Goal: Register for event/course: Sign up to attend an event or enroll in a course

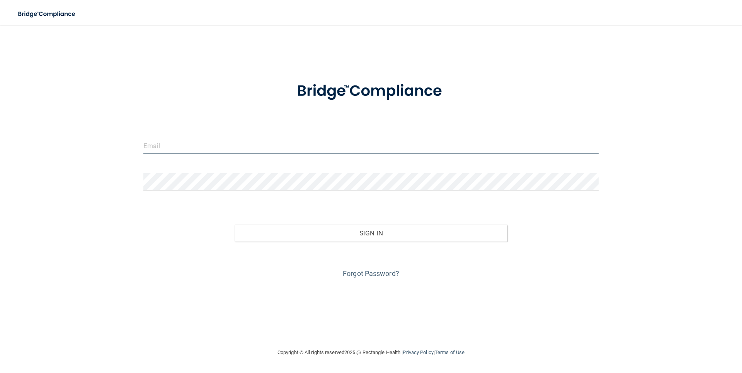
click at [184, 148] on input "email" at bounding box center [370, 145] width 455 height 17
type input "[EMAIL_ADDRESS][DOMAIN_NAME]"
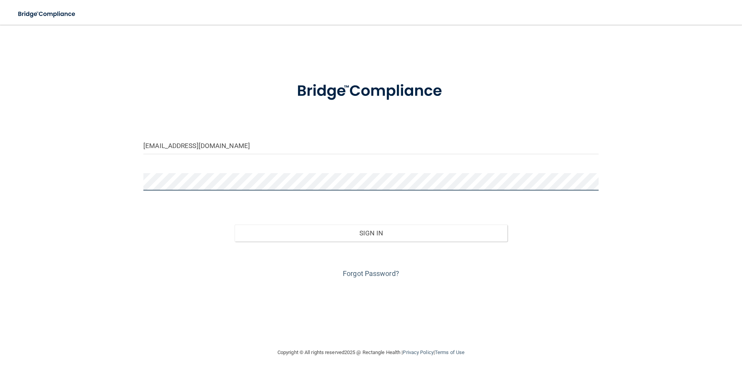
click at [235, 224] on button "Sign In" at bounding box center [371, 232] width 273 height 17
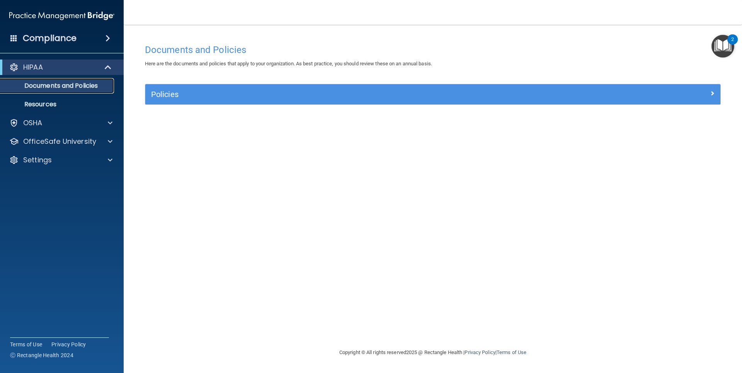
click at [49, 85] on p "Documents and Policies" at bounding box center [57, 86] width 105 height 8
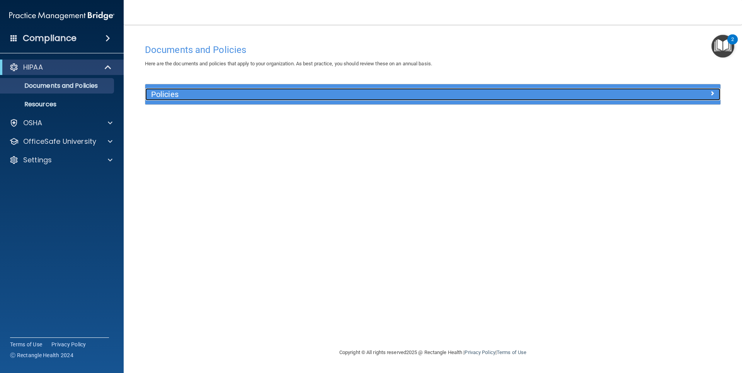
drag, startPoint x: 369, startPoint y: 98, endPoint x: 614, endPoint y: 22, distance: 256.2
click at [369, 99] on div "Policies" at bounding box center [360, 94] width 431 height 12
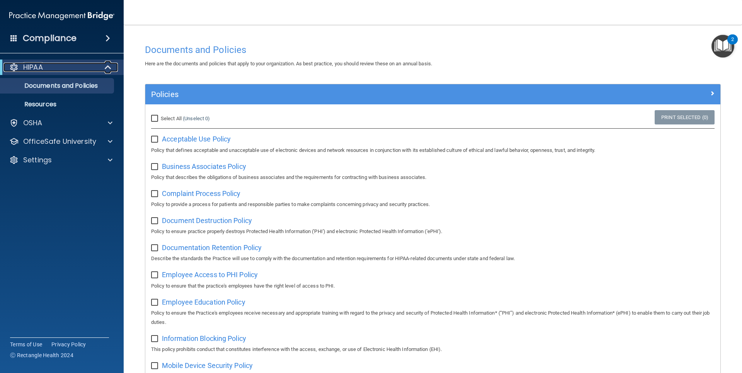
click at [43, 65] on p "HIPAA" at bounding box center [33, 67] width 20 height 9
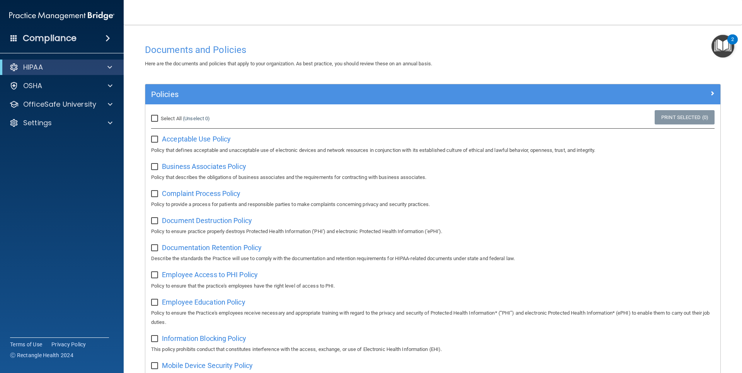
click at [36, 37] on h4 "Compliance" at bounding box center [50, 38] width 54 height 11
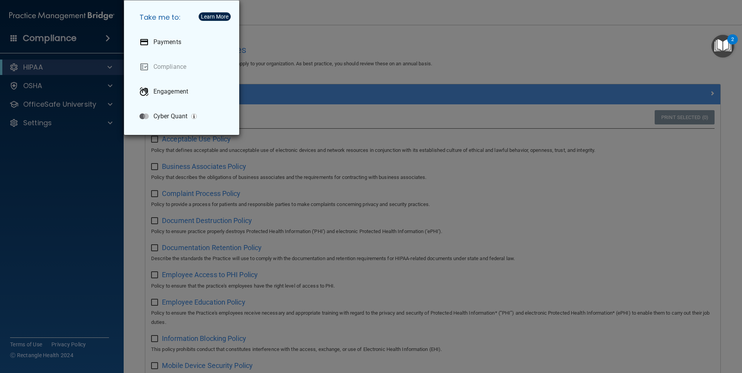
click at [93, 210] on div "Take me to: Payments Compliance Engagement Cyber Quant" at bounding box center [371, 186] width 742 height 373
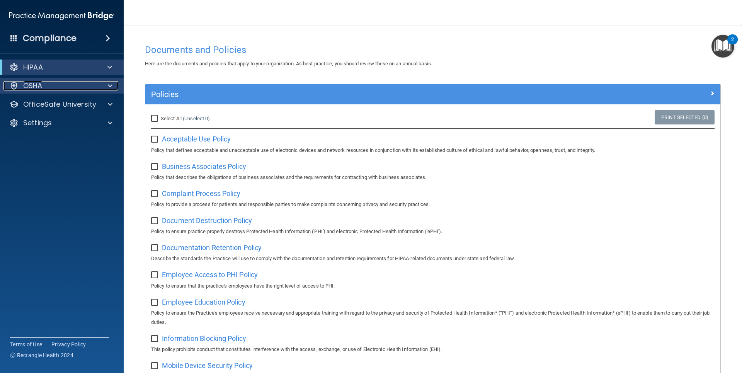
click at [52, 83] on div "OSHA" at bounding box center [51, 85] width 96 height 9
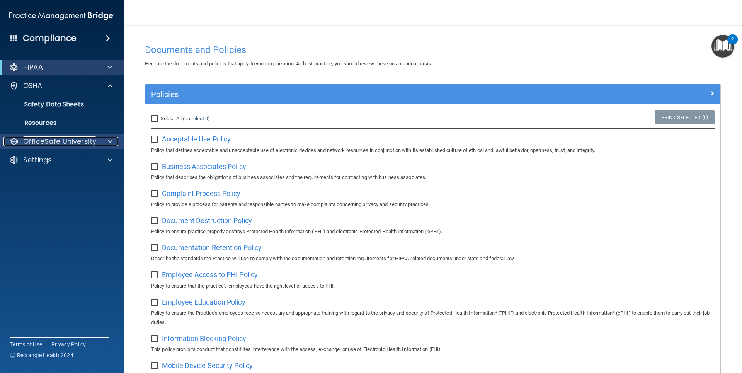
click at [70, 145] on p "OfficeSafe University" at bounding box center [59, 141] width 73 height 9
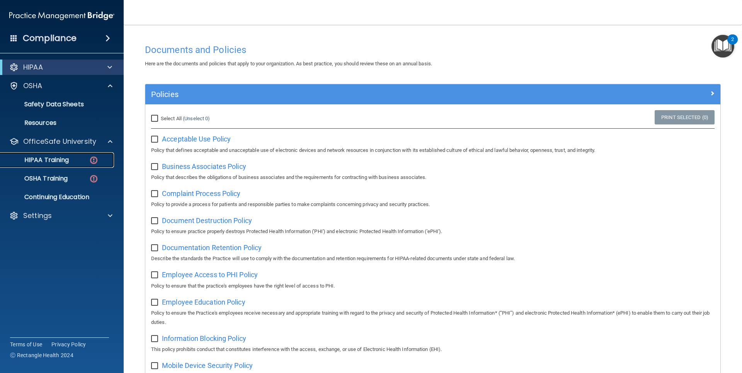
click at [95, 158] on img at bounding box center [94, 160] width 10 height 10
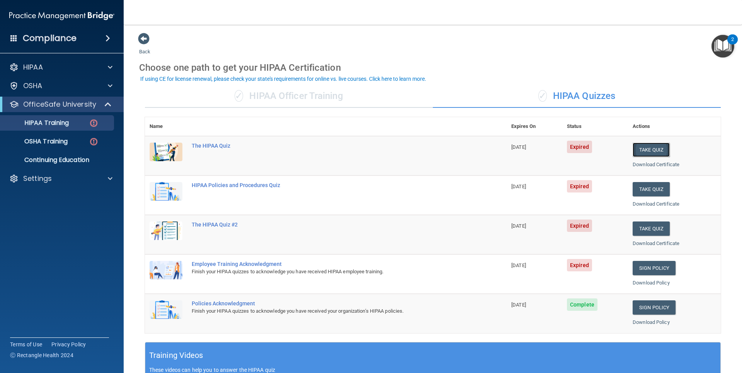
click at [633, 148] on button "Take Quiz" at bounding box center [651, 150] width 37 height 14
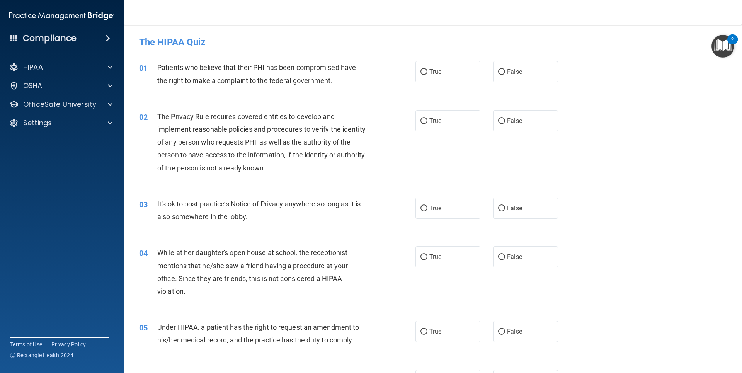
click at [327, 79] on span "Patients who believe that their PHI has been compromised have the right to make…" at bounding box center [256, 73] width 199 height 21
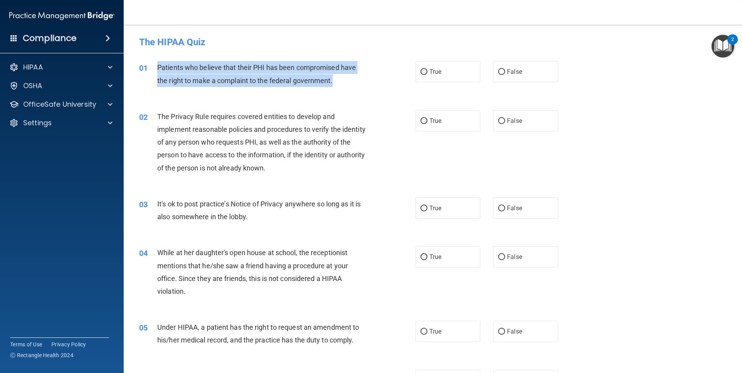
drag, startPoint x: 337, startPoint y: 80, endPoint x: 158, endPoint y: 68, distance: 178.9
click at [158, 68] on div "Patients who believe that their PHI has been compromised have the right to make…" at bounding box center [265, 74] width 216 height 26
copy span "Patients who believe that their PHI has been compromised have the right to make…"
drag, startPoint x: 422, startPoint y: 72, endPoint x: 406, endPoint y: 92, distance: 25.3
click at [422, 72] on input "True" at bounding box center [423, 72] width 7 height 6
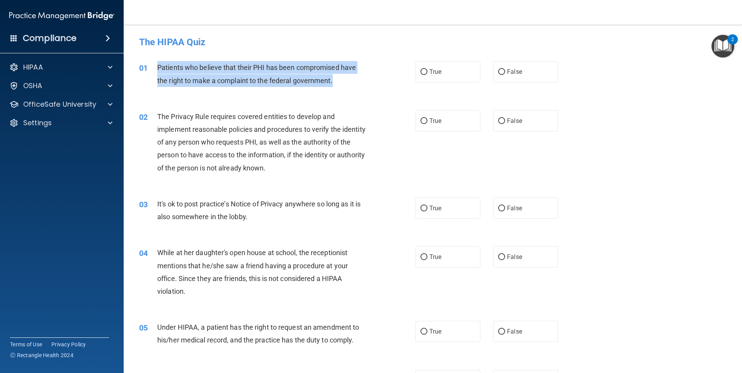
radio input "true"
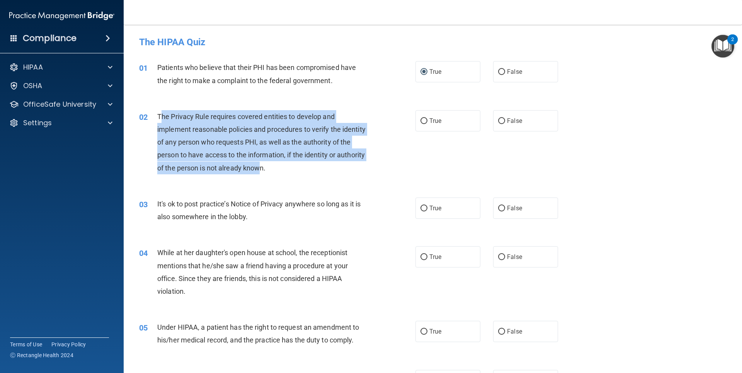
drag, startPoint x: 161, startPoint y: 114, endPoint x: 286, endPoint y: 166, distance: 135.8
click at [286, 166] on span "The Privacy Rule requires covered entities to develop and implement reasonable …" at bounding box center [261, 142] width 208 height 60
drag, startPoint x: 156, startPoint y: 113, endPoint x: 298, endPoint y: 168, distance: 152.8
click at [298, 168] on div "02 The Privacy Rule requires covered entities to develop and implement reasonab…" at bounding box center [277, 144] width 299 height 68
drag, startPoint x: 298, startPoint y: 168, endPoint x: 260, endPoint y: 147, distance: 43.0
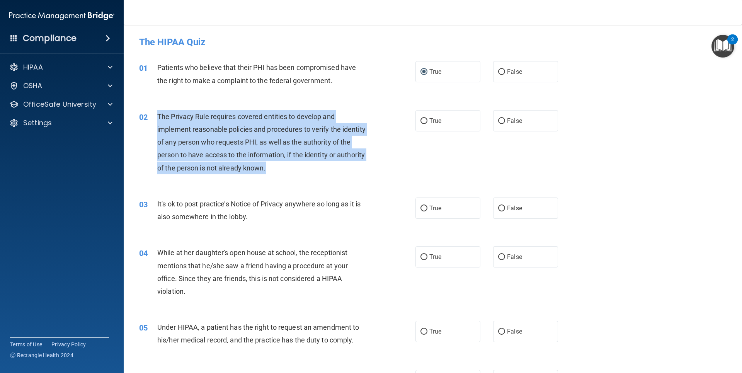
copy div "The Privacy Rule requires covered entities to develop and implement reasonable …"
click at [420, 121] on input "True" at bounding box center [423, 121] width 7 height 6
radio input "true"
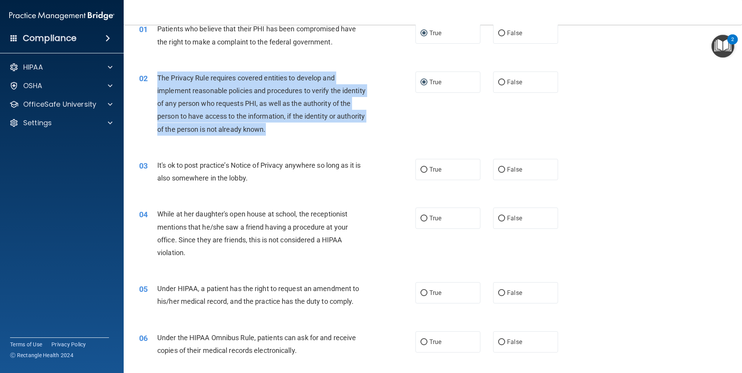
scroll to position [77, 0]
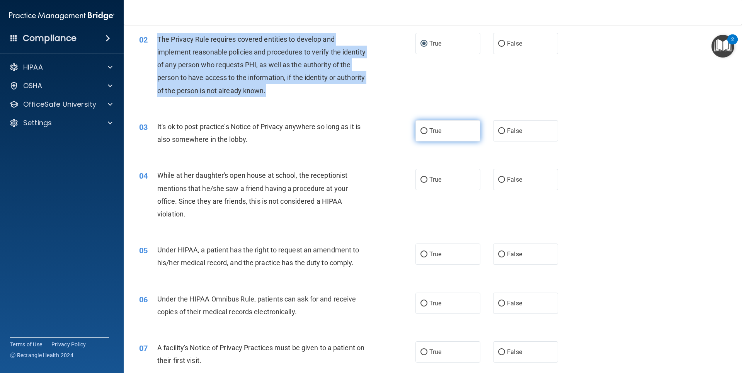
click at [420, 129] on input "True" at bounding box center [423, 131] width 7 height 6
radio input "true"
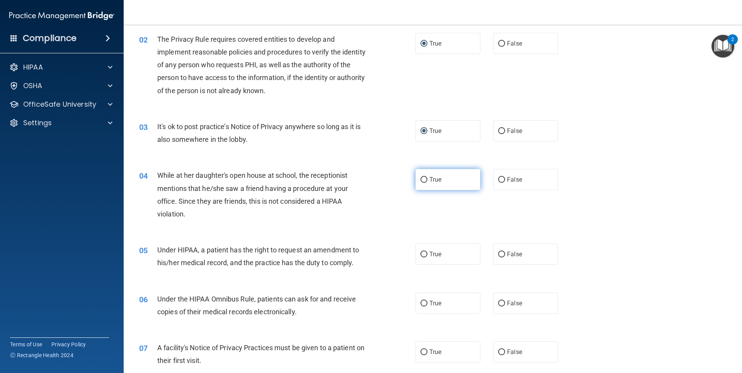
click at [430, 178] on span "True" at bounding box center [435, 179] width 12 height 7
click at [427, 178] on input "True" at bounding box center [423, 180] width 7 height 6
radio input "true"
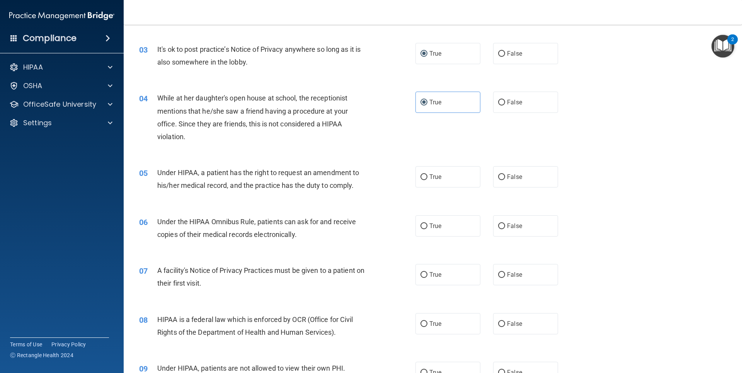
scroll to position [193, 0]
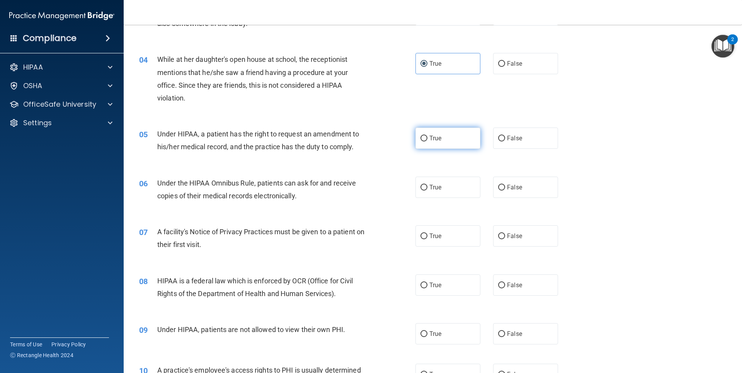
click at [420, 136] on input "True" at bounding box center [423, 139] width 7 height 6
radio input "true"
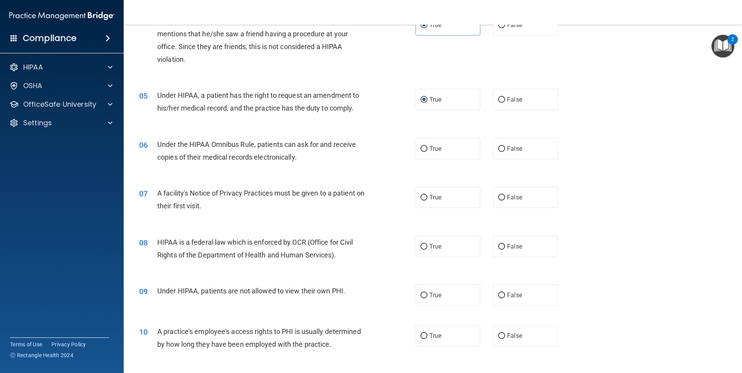
scroll to position [270, 0]
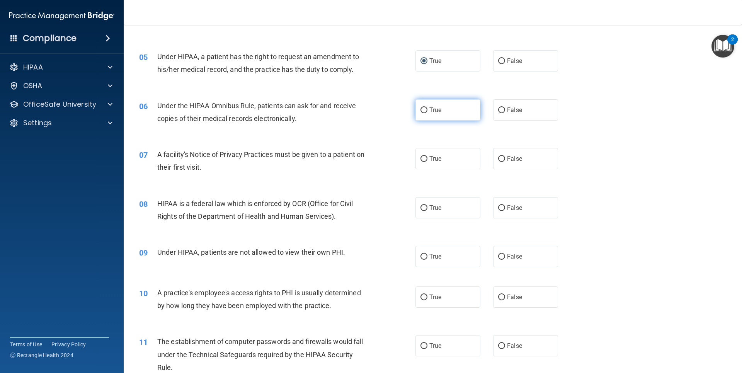
click at [421, 109] on input "True" at bounding box center [423, 110] width 7 height 6
radio input "true"
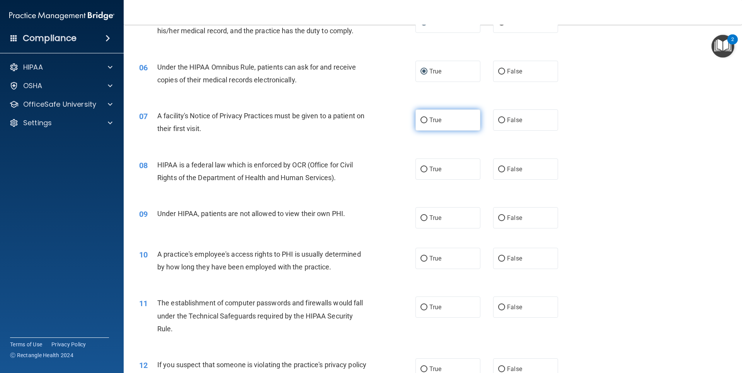
click at [420, 119] on input "True" at bounding box center [423, 120] width 7 height 6
radio input "true"
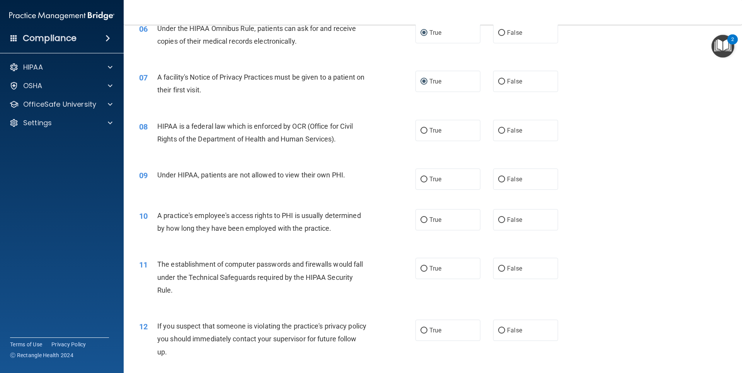
scroll to position [386, 0]
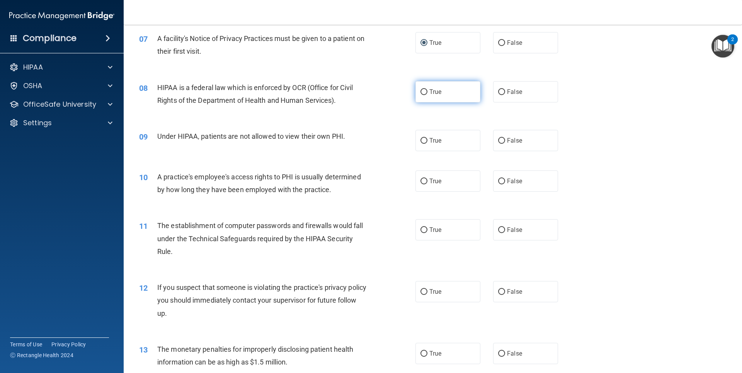
click at [420, 89] on input "True" at bounding box center [423, 92] width 7 height 6
radio input "true"
click at [500, 140] on input "False" at bounding box center [501, 141] width 7 height 6
radio input "true"
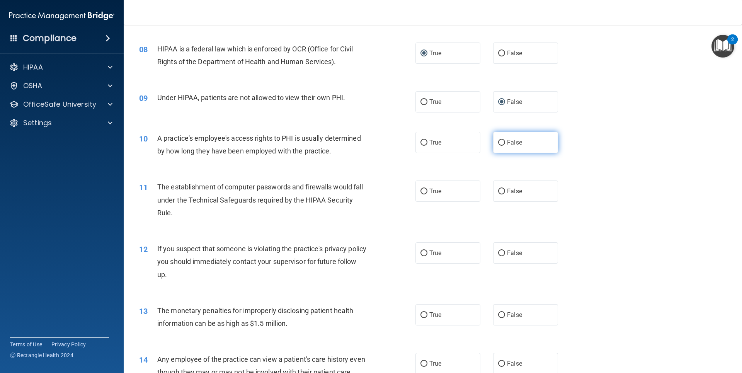
click at [503, 145] on label "False" at bounding box center [525, 142] width 65 height 21
click at [503, 145] on input "False" at bounding box center [501, 143] width 7 height 6
radio input "true"
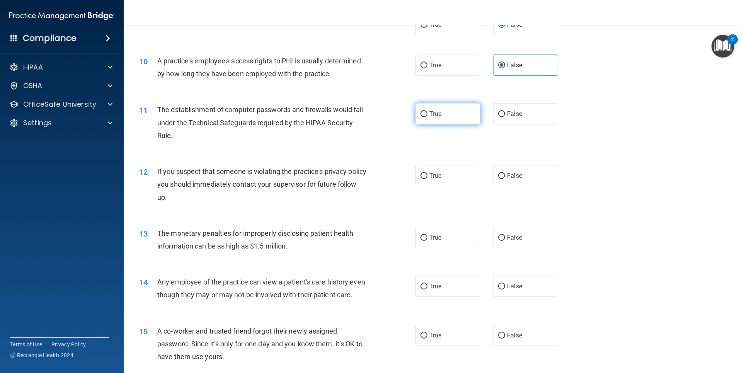
click at [426, 119] on label "True" at bounding box center [447, 113] width 65 height 21
click at [426, 117] on input "True" at bounding box center [423, 114] width 7 height 6
radio input "true"
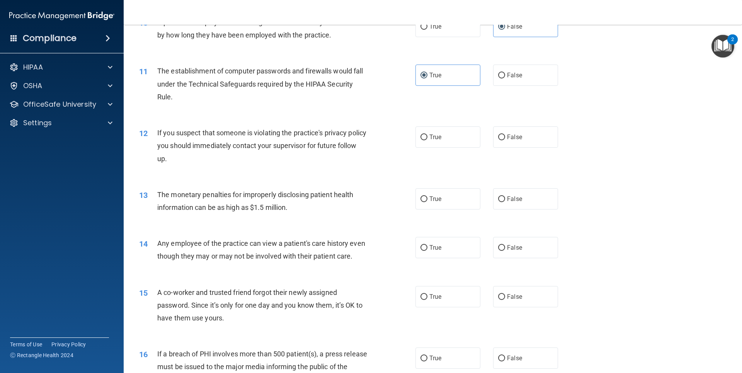
scroll to position [580, 0]
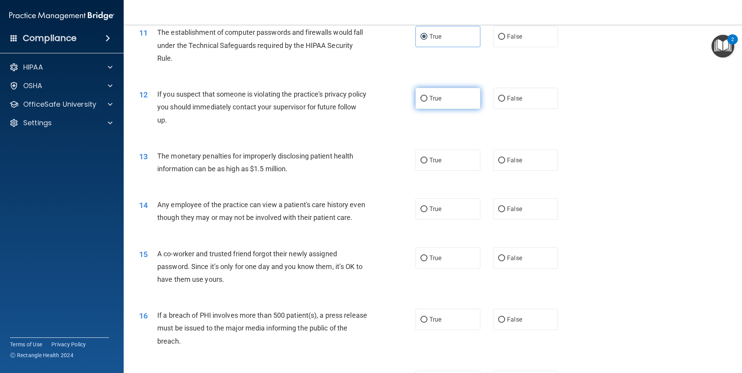
click at [420, 97] on input "True" at bounding box center [423, 99] width 7 height 6
radio input "true"
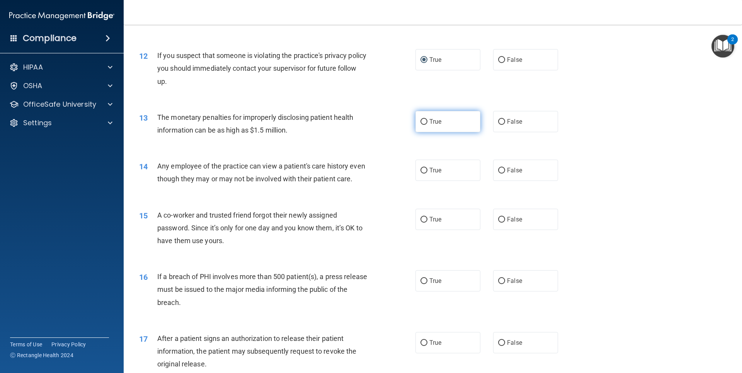
click at [416, 119] on label "True" at bounding box center [447, 121] width 65 height 21
click at [420, 119] on input "True" at bounding box center [423, 122] width 7 height 6
radio input "true"
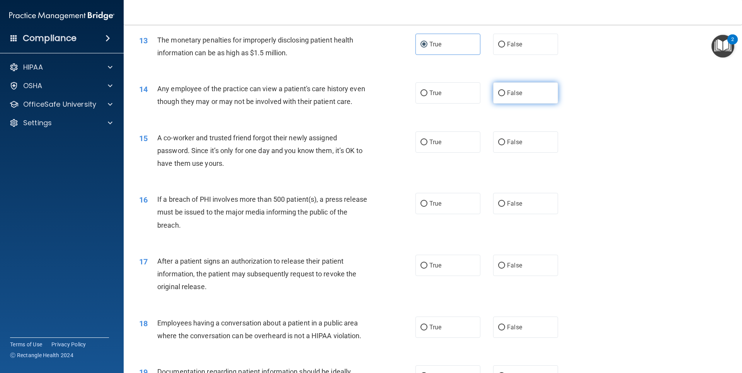
click at [498, 94] on input "False" at bounding box center [501, 93] width 7 height 6
radio input "true"
click at [499, 145] on input "False" at bounding box center [501, 142] width 7 height 6
radio input "true"
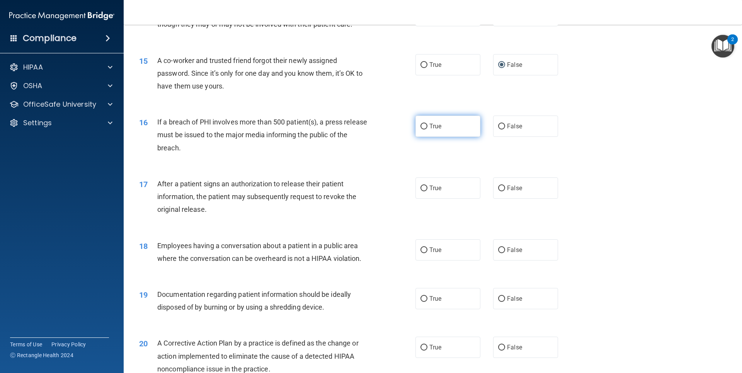
click at [421, 129] on input "True" at bounding box center [423, 127] width 7 height 6
radio input "true"
click at [507, 130] on span "False" at bounding box center [514, 125] width 15 height 7
click at [505, 129] on input "False" at bounding box center [501, 127] width 7 height 6
radio input "true"
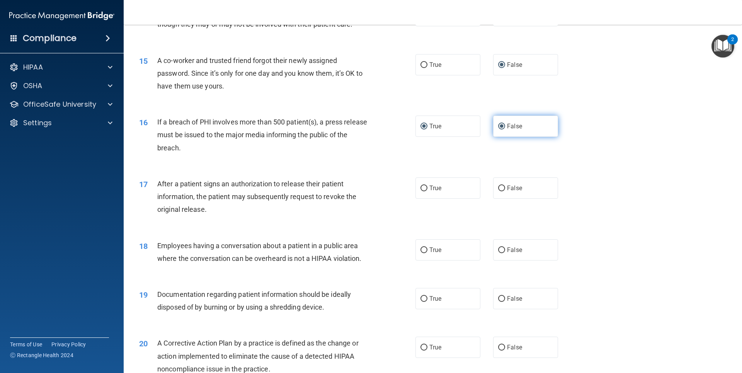
radio input "false"
click at [437, 199] on label "True" at bounding box center [447, 187] width 65 height 21
click at [427, 191] on input "True" at bounding box center [423, 188] width 7 height 6
radio input "true"
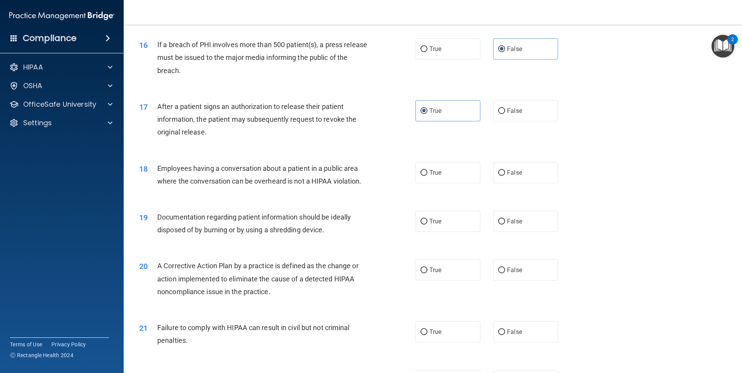
scroll to position [889, 0]
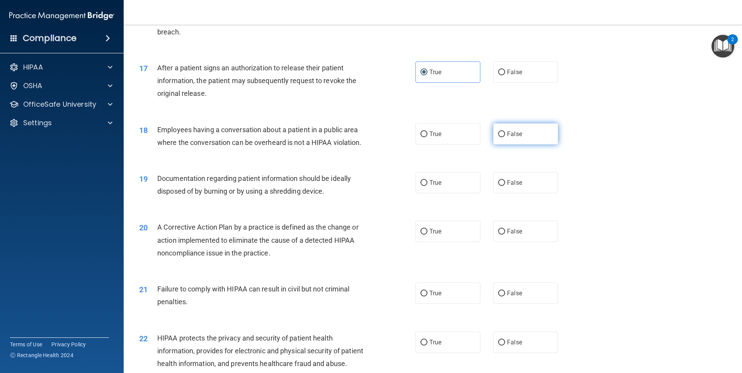
click at [502, 145] on label "False" at bounding box center [525, 133] width 65 height 21
click at [502, 137] on input "False" at bounding box center [501, 134] width 7 height 6
radio input "true"
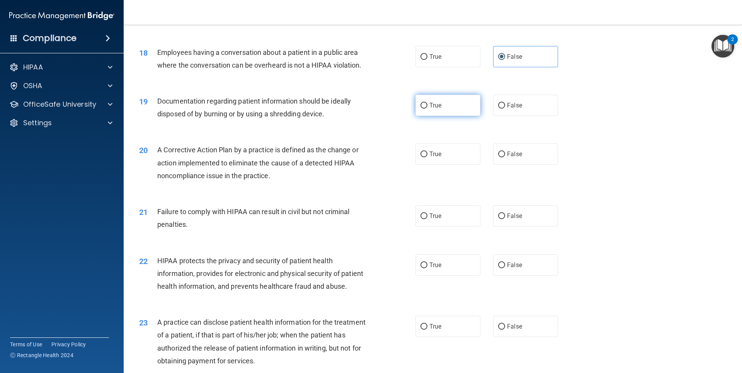
click at [417, 116] on label "True" at bounding box center [447, 105] width 65 height 21
click at [420, 109] on input "True" at bounding box center [423, 106] width 7 height 6
radio input "true"
click at [426, 165] on label "True" at bounding box center [447, 153] width 65 height 21
click at [426, 157] on input "True" at bounding box center [423, 154] width 7 height 6
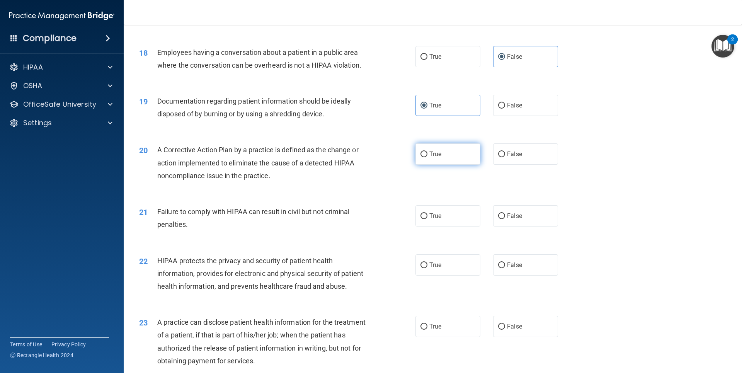
radio input "true"
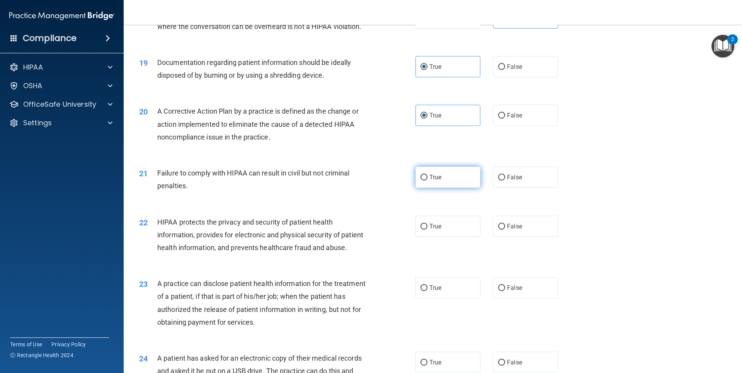
click at [429, 181] on span "True" at bounding box center [435, 176] width 12 height 7
click at [427, 180] on input "True" at bounding box center [423, 178] width 7 height 6
radio input "true"
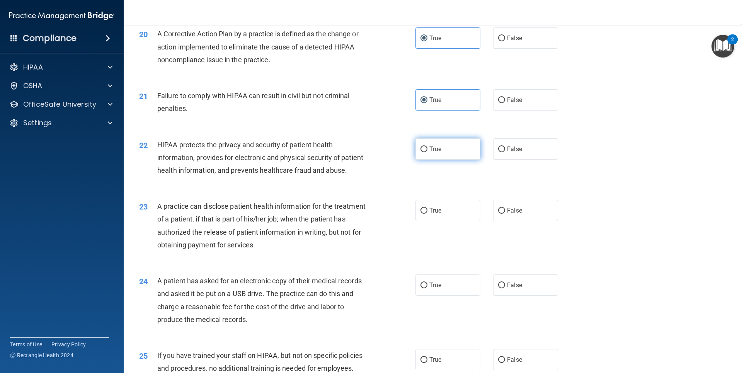
click at [417, 160] on label "True" at bounding box center [447, 148] width 65 height 21
click at [420, 152] on input "True" at bounding box center [423, 149] width 7 height 6
radio input "true"
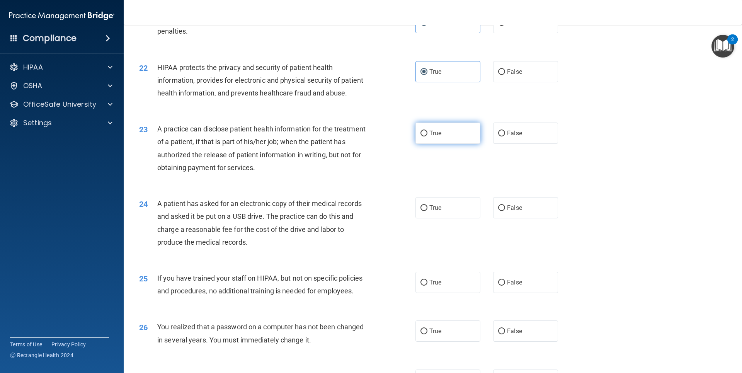
click at [421, 136] on input "True" at bounding box center [423, 134] width 7 height 6
radio input "true"
click at [424, 211] on input "True" at bounding box center [423, 208] width 7 height 6
radio input "true"
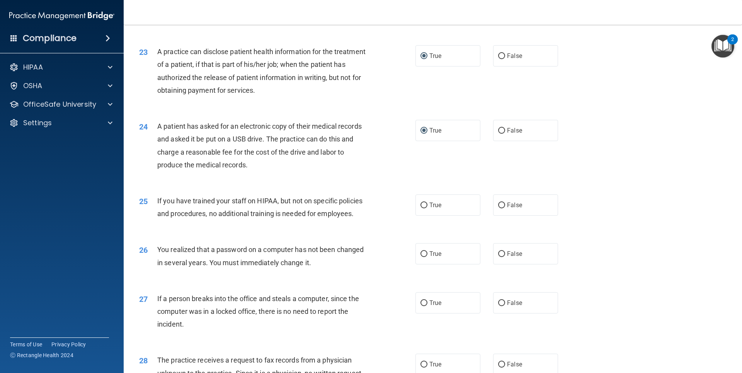
scroll to position [1275, 0]
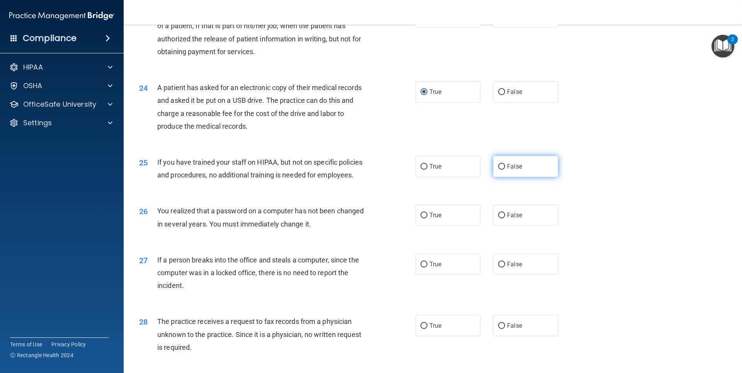
click at [507, 170] on span "False" at bounding box center [514, 166] width 15 height 7
click at [505, 170] on input "False" at bounding box center [501, 167] width 7 height 6
radio input "true"
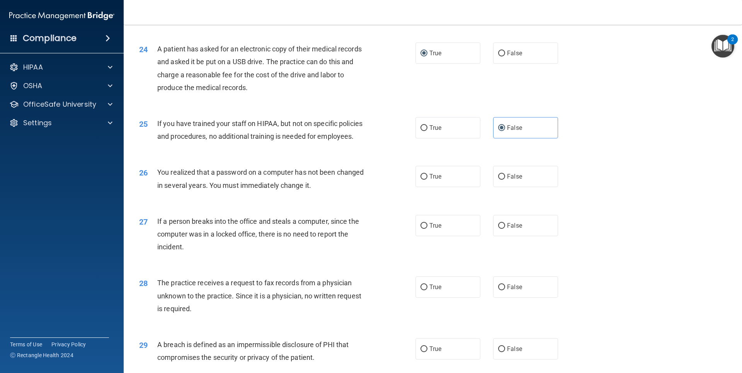
scroll to position [1352, 0]
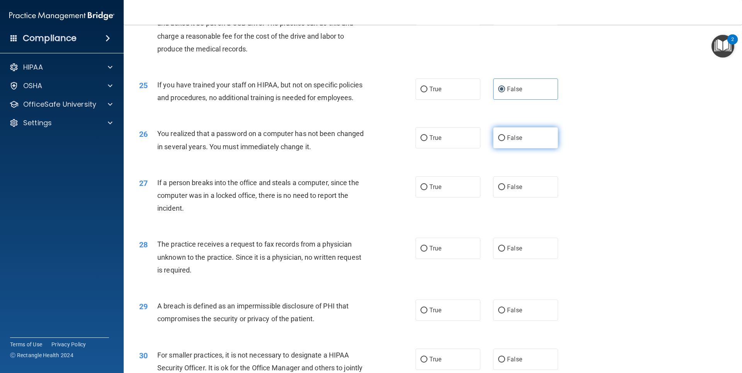
click at [500, 141] on input "False" at bounding box center [501, 138] width 7 height 6
radio input "true"
click at [507, 190] on span "False" at bounding box center [514, 186] width 15 height 7
click at [504, 190] on input "False" at bounding box center [501, 187] width 7 height 6
radio input "true"
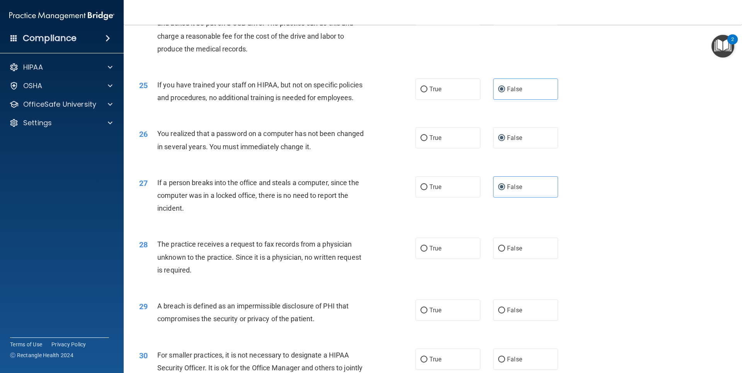
scroll to position [1430, 0]
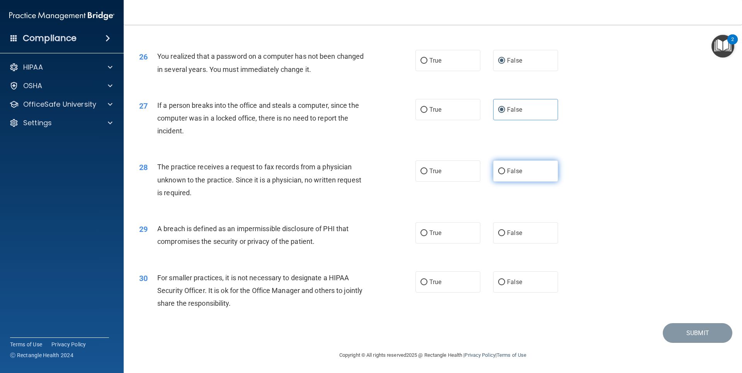
click at [504, 182] on label "False" at bounding box center [525, 170] width 65 height 21
click at [504, 174] on input "False" at bounding box center [501, 171] width 7 height 6
radio input "true"
click at [437, 234] on span "True" at bounding box center [435, 231] width 12 height 7
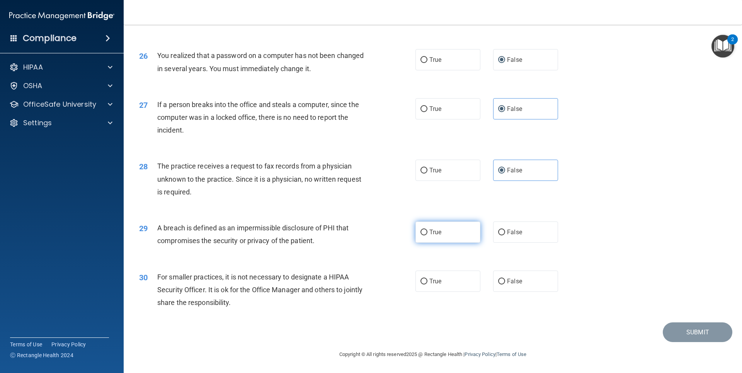
click at [427, 234] on input "True" at bounding box center [423, 233] width 7 height 6
radio input "true"
click at [498, 280] on input "False" at bounding box center [501, 282] width 7 height 6
radio input "true"
click at [690, 333] on button "Submit" at bounding box center [698, 332] width 70 height 20
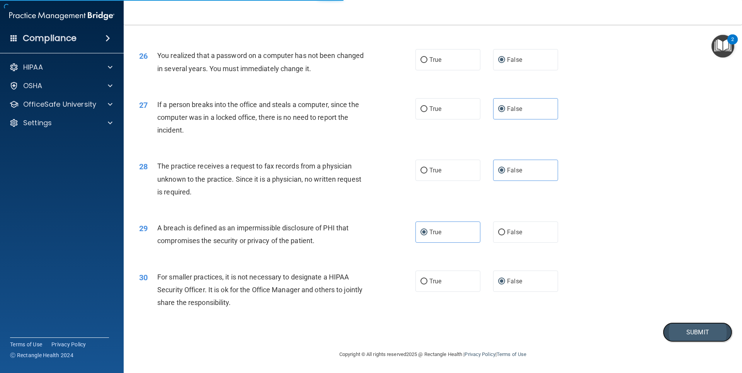
click at [701, 333] on button "Submit" at bounding box center [698, 332] width 70 height 20
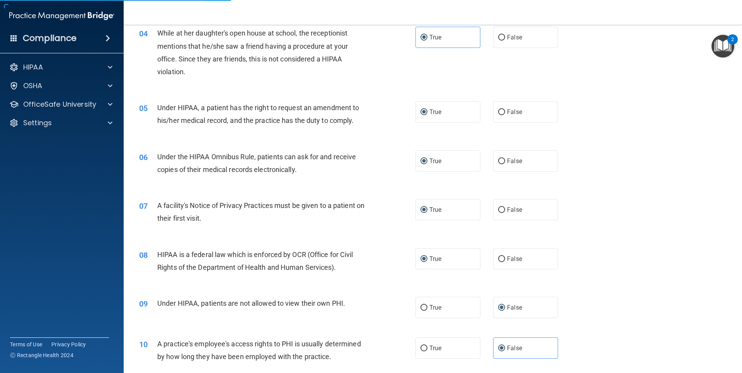
scroll to position [0, 0]
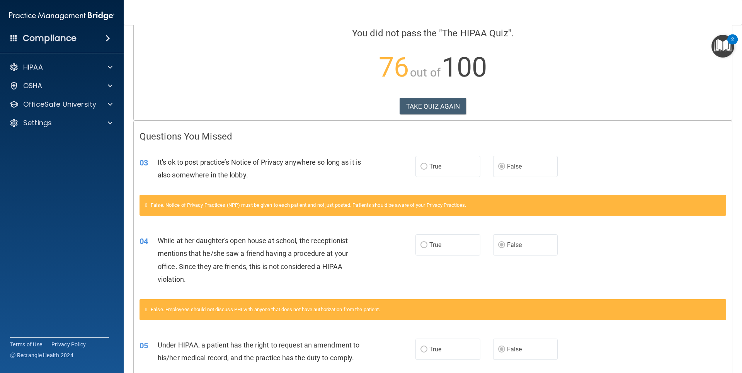
scroll to position [60, 0]
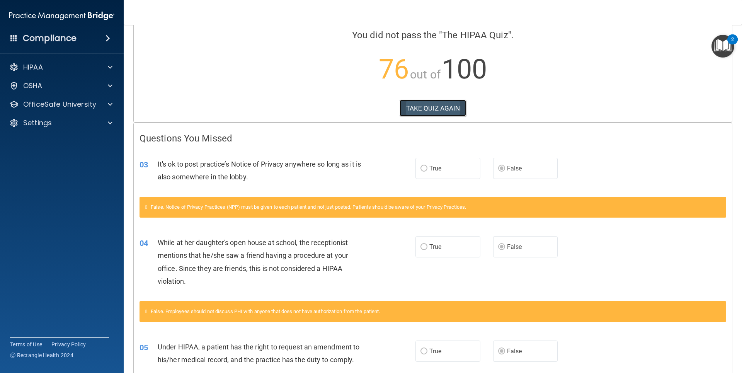
click at [434, 107] on button "TAKE QUIZ AGAIN" at bounding box center [433, 108] width 67 height 17
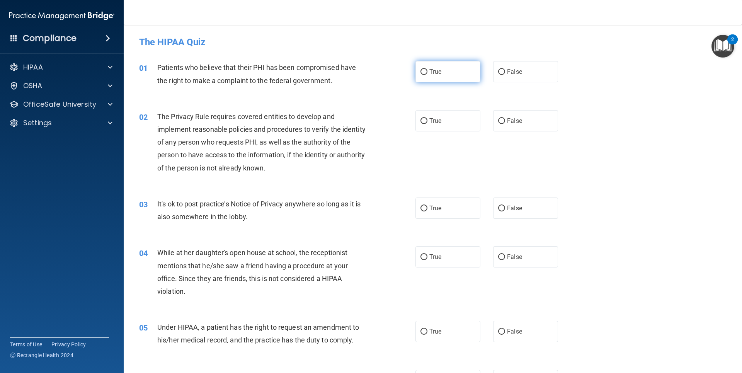
click at [422, 71] on input "True" at bounding box center [423, 72] width 7 height 6
radio input "true"
click at [266, 180] on div "02 The Privacy Rule requires covered entities to develop and implement reasonab…" at bounding box center [432, 143] width 599 height 87
click at [401, 116] on div "02 The Privacy Rule requires covered entities to develop and implement reasonab…" at bounding box center [277, 144] width 299 height 68
click at [417, 121] on label "True" at bounding box center [447, 120] width 65 height 21
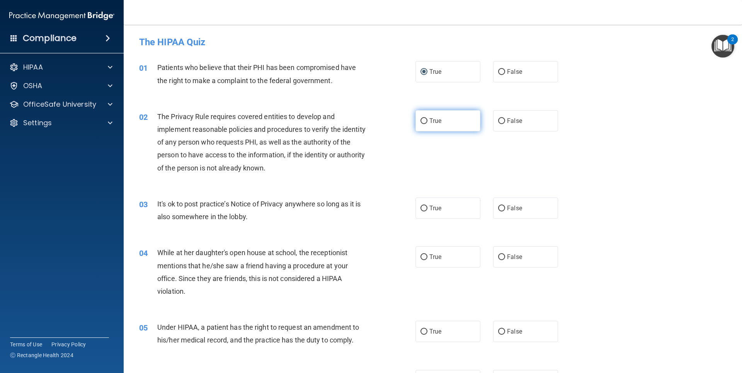
click at [420, 121] on input "True" at bounding box center [423, 121] width 7 height 6
radio input "true"
click at [424, 211] on label "True" at bounding box center [447, 207] width 65 height 21
click at [424, 211] on input "True" at bounding box center [423, 209] width 7 height 6
radio input "true"
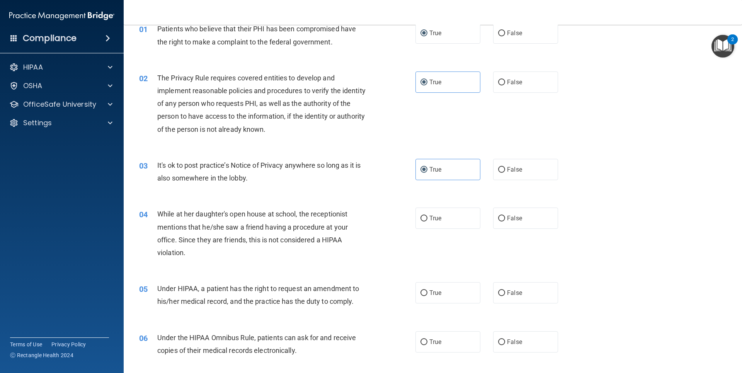
scroll to position [77, 0]
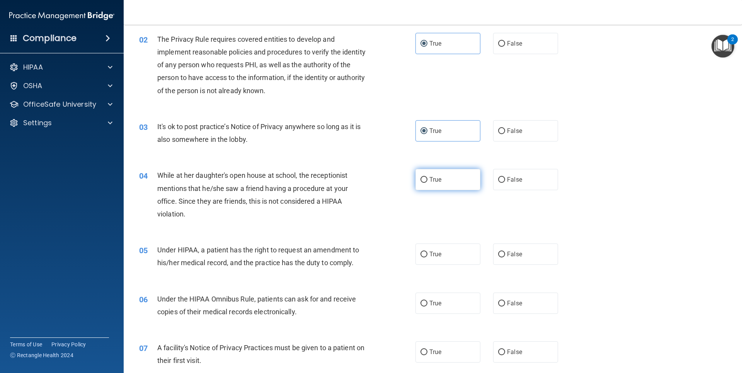
click at [420, 180] on input "True" at bounding box center [423, 180] width 7 height 6
radio input "true"
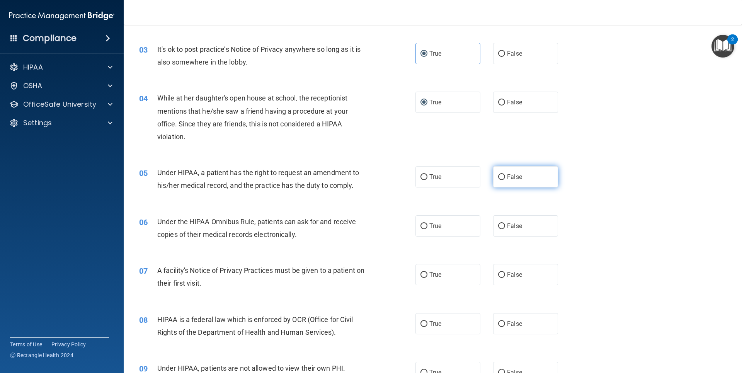
click at [498, 176] on input "False" at bounding box center [501, 177] width 7 height 6
radio input "true"
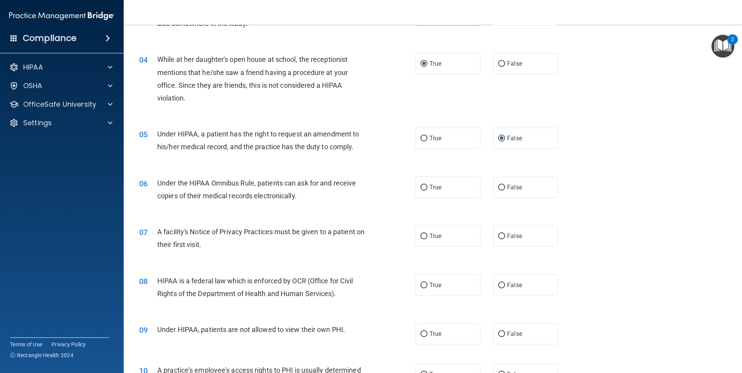
scroll to position [232, 0]
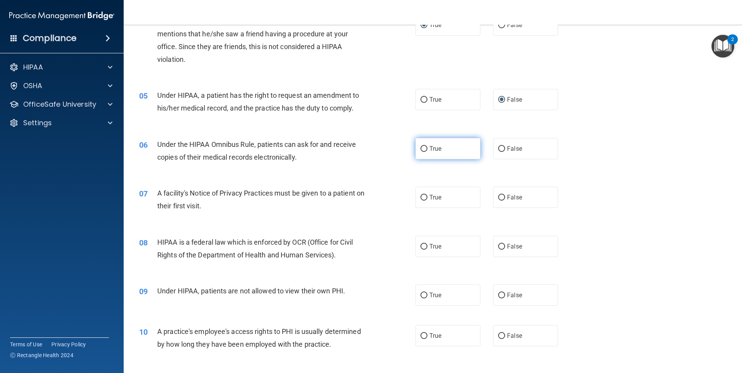
click at [420, 148] on input "True" at bounding box center [423, 149] width 7 height 6
radio input "true"
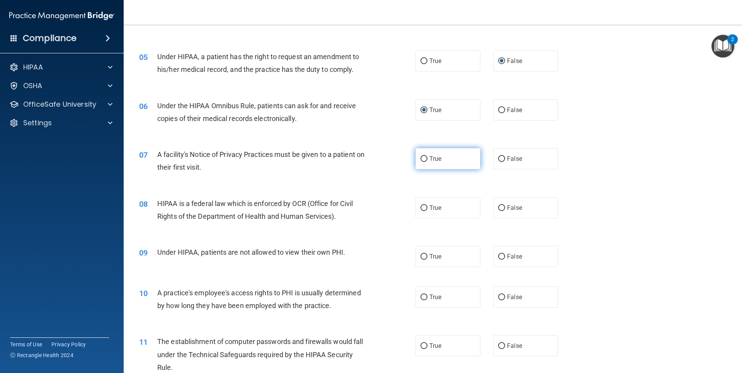
click at [417, 162] on label "True" at bounding box center [447, 158] width 65 height 21
click at [420, 162] on input "True" at bounding box center [423, 159] width 7 height 6
radio input "true"
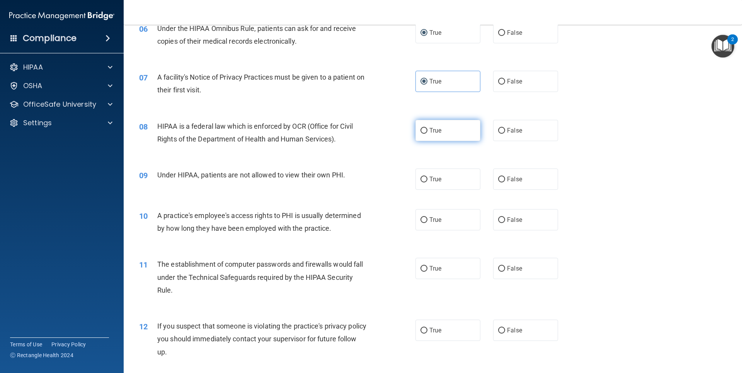
click at [421, 131] on input "True" at bounding box center [423, 131] width 7 height 6
radio input "true"
click at [502, 178] on label "False" at bounding box center [525, 178] width 65 height 21
click at [502, 178] on input "False" at bounding box center [501, 180] width 7 height 6
radio input "true"
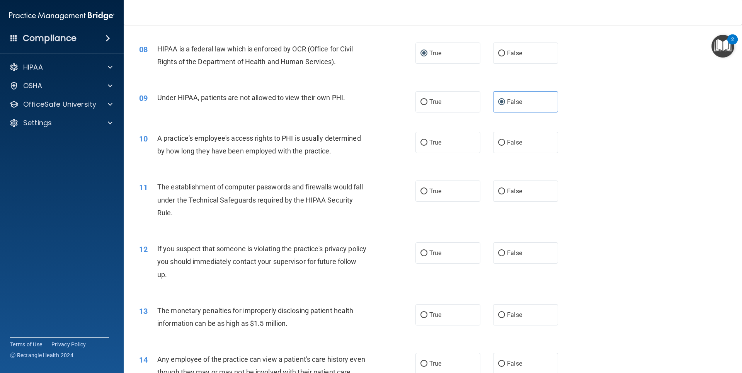
scroll to position [464, 0]
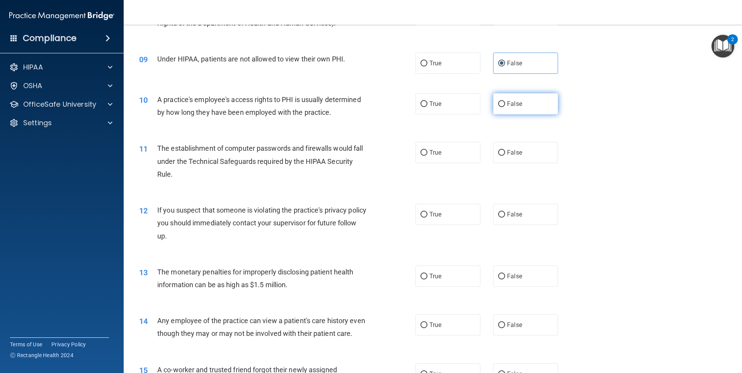
click at [503, 108] on label "False" at bounding box center [525, 103] width 65 height 21
click at [503, 107] on input "False" at bounding box center [501, 104] width 7 height 6
radio input "true"
click at [422, 152] on input "True" at bounding box center [423, 153] width 7 height 6
radio input "true"
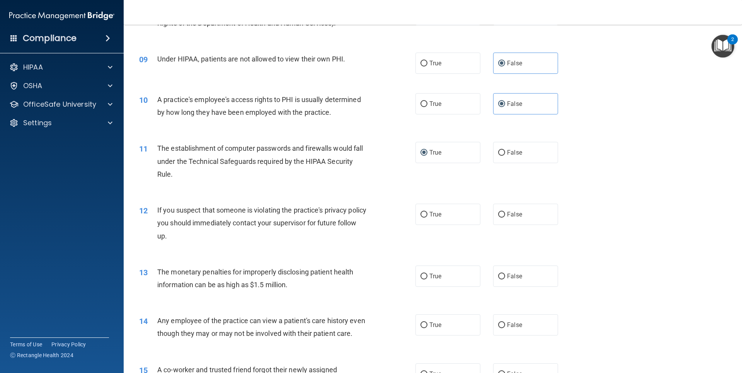
scroll to position [502, 0]
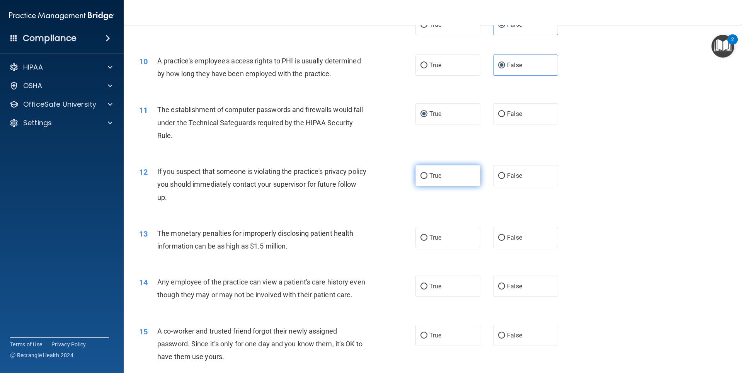
click at [429, 177] on span "True" at bounding box center [435, 175] width 12 height 7
click at [427, 177] on input "True" at bounding box center [423, 176] width 7 height 6
radio input "true"
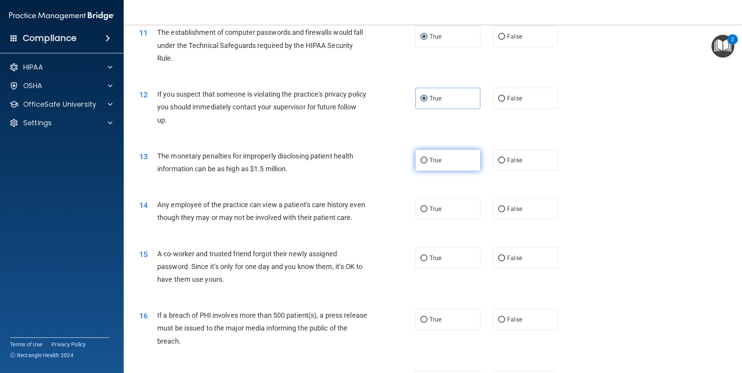
click at [420, 160] on input "True" at bounding box center [423, 161] width 7 height 6
radio input "true"
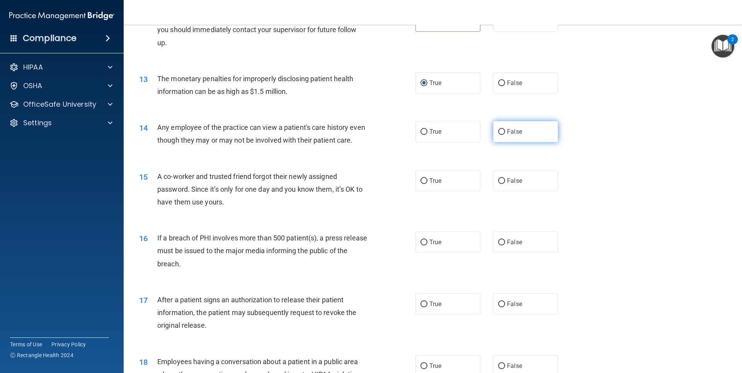
click at [500, 135] on input "False" at bounding box center [501, 132] width 7 height 6
radio input "true"
click at [498, 184] on input "False" at bounding box center [501, 181] width 7 height 6
radio input "true"
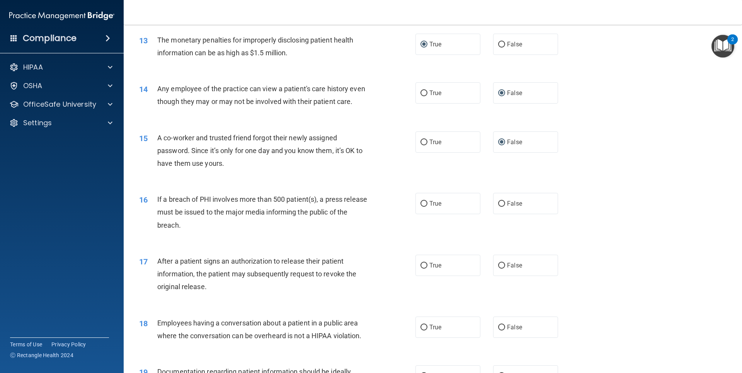
scroll to position [734, 0]
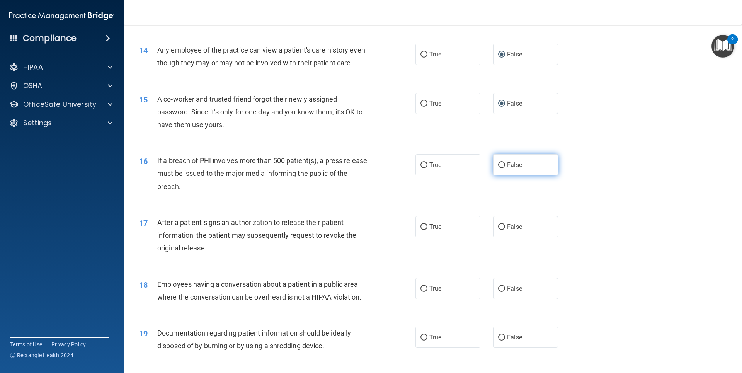
click at [500, 168] on input "False" at bounding box center [501, 165] width 7 height 6
radio input "true"
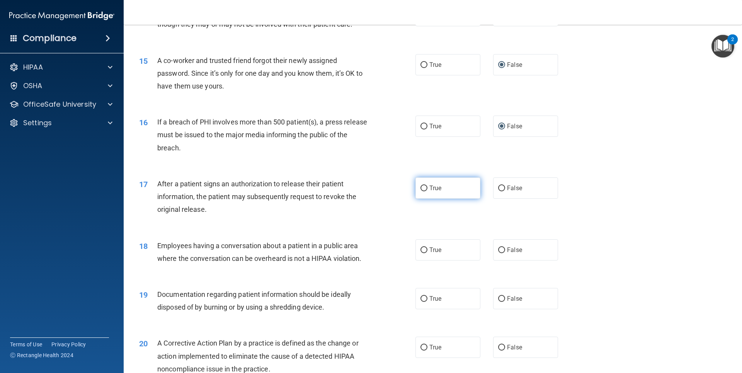
click at [429, 192] on span "True" at bounding box center [435, 187] width 12 height 7
click at [427, 191] on input "True" at bounding box center [423, 188] width 7 height 6
radio input "true"
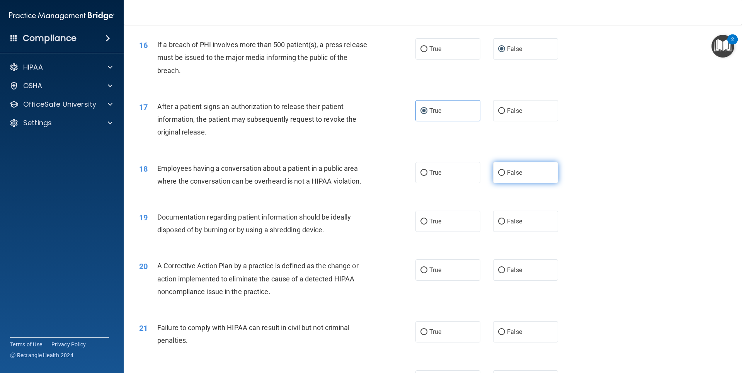
click at [500, 176] on input "False" at bounding box center [501, 173] width 7 height 6
radio input "true"
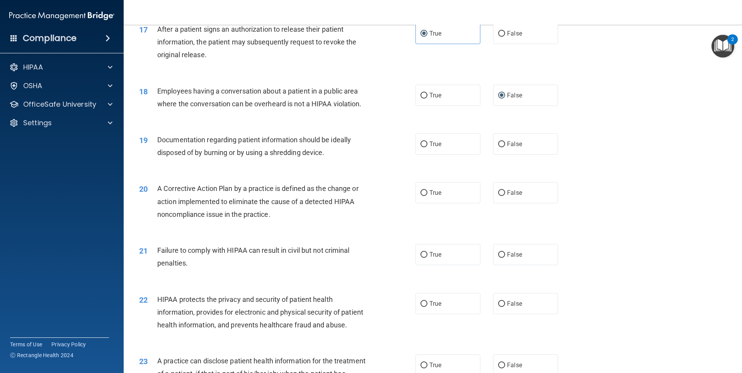
scroll to position [966, 0]
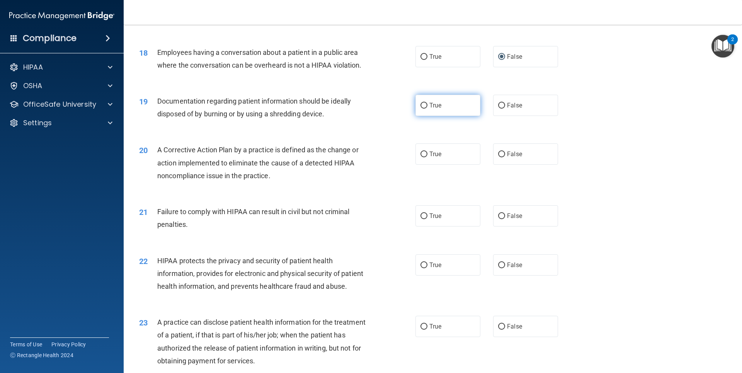
click at [420, 109] on input "True" at bounding box center [423, 106] width 7 height 6
radio input "true"
click at [436, 158] on span "True" at bounding box center [435, 153] width 12 height 7
click at [427, 157] on input "True" at bounding box center [423, 154] width 7 height 6
radio input "true"
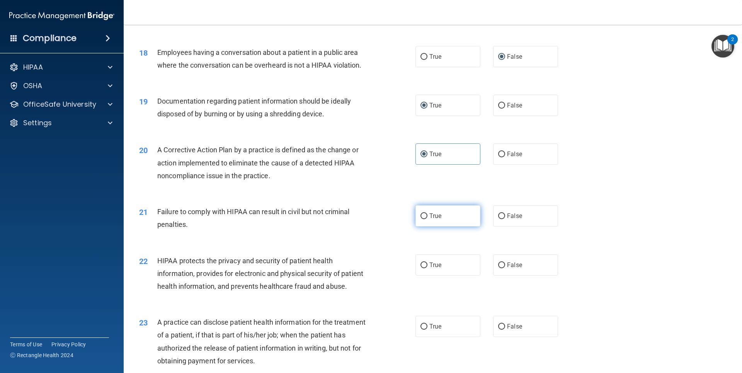
click at [422, 219] on input "True" at bounding box center [423, 216] width 7 height 6
radio input "true"
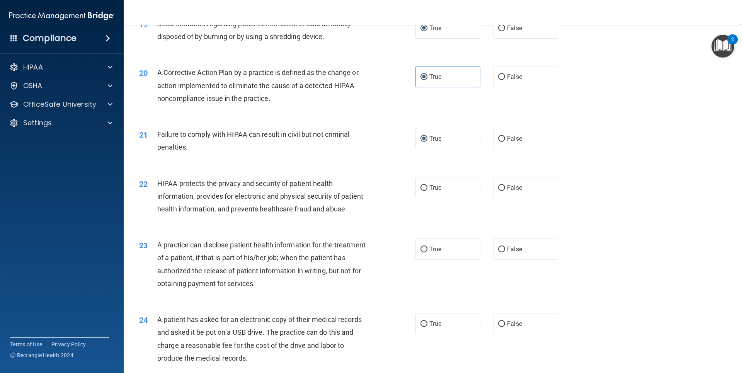
scroll to position [1082, 0]
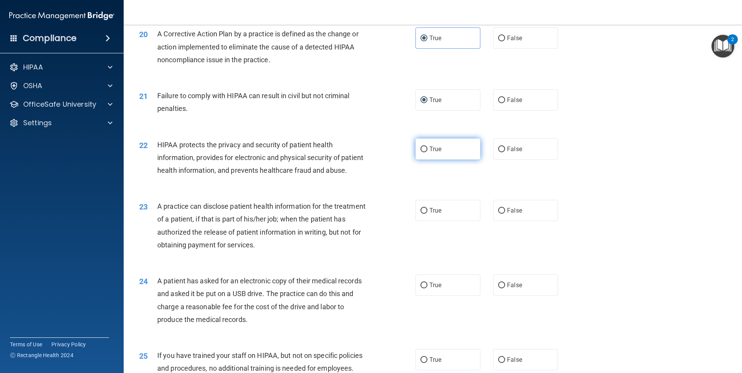
click at [422, 152] on input "True" at bounding box center [423, 149] width 7 height 6
radio input "true"
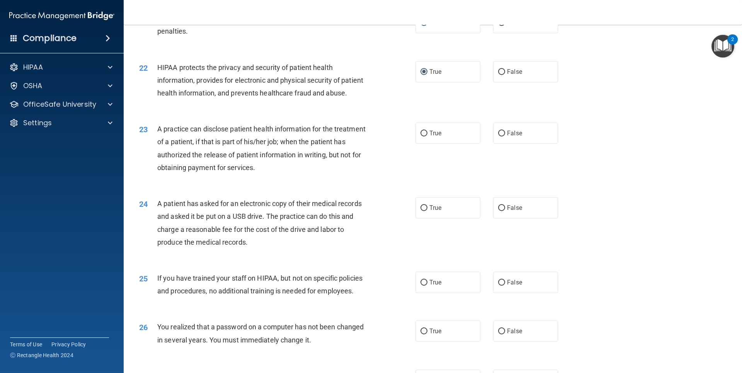
scroll to position [1198, 0]
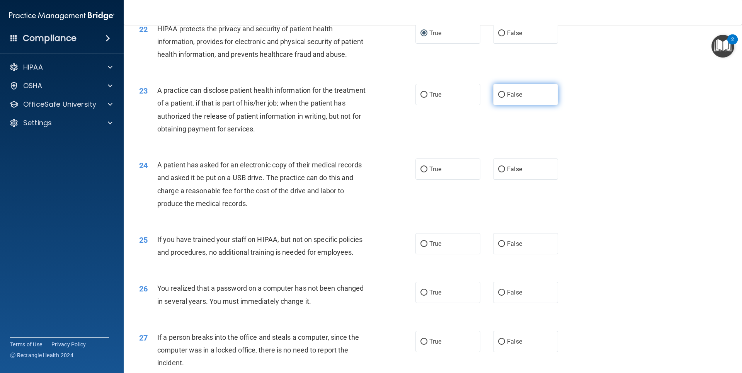
click at [509, 98] on span "False" at bounding box center [514, 94] width 15 height 7
click at [505, 98] on input "False" at bounding box center [501, 95] width 7 height 6
radio input "true"
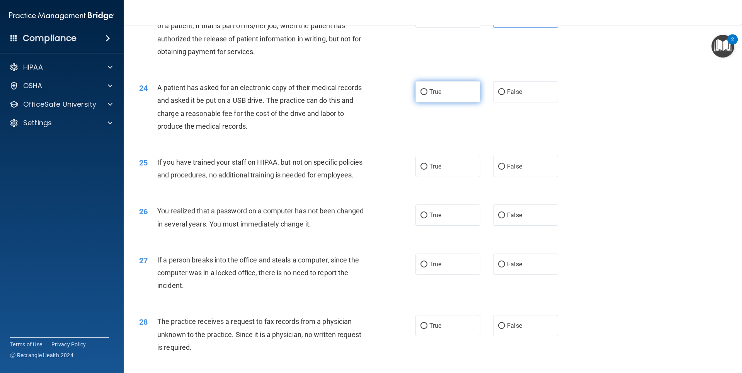
click at [429, 95] on span "True" at bounding box center [435, 91] width 12 height 7
click at [427, 95] on input "True" at bounding box center [423, 92] width 7 height 6
radio input "true"
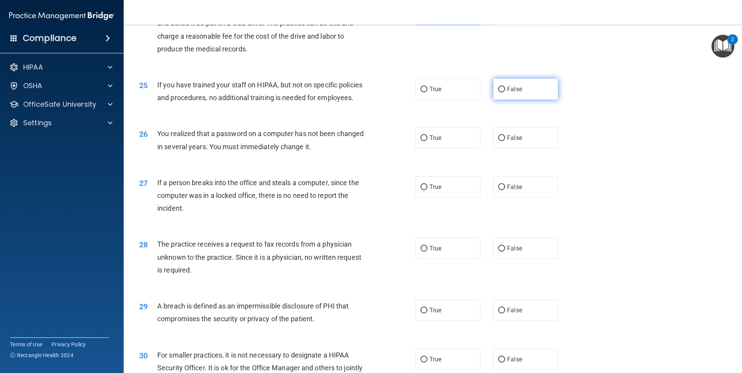
click at [498, 92] on input "False" at bounding box center [501, 90] width 7 height 6
radio input "true"
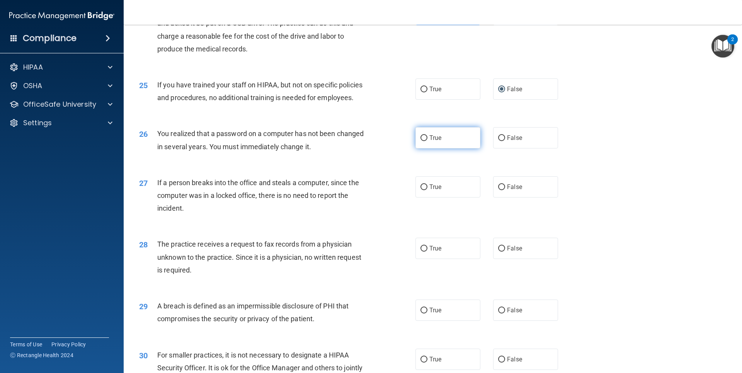
click at [443, 148] on label "True" at bounding box center [447, 137] width 65 height 21
click at [427, 141] on input "True" at bounding box center [423, 138] width 7 height 6
radio input "true"
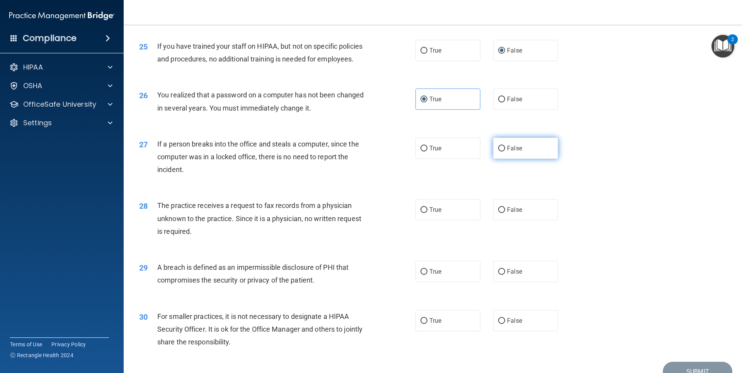
click at [500, 159] on label "False" at bounding box center [525, 148] width 65 height 21
click at [500, 151] on input "False" at bounding box center [501, 149] width 7 height 6
radio input "true"
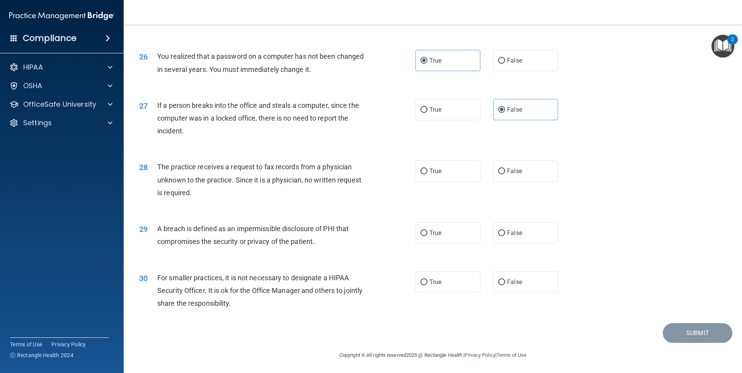
scroll to position [1456, 0]
click at [502, 175] on label "False" at bounding box center [525, 170] width 65 height 21
click at [502, 173] on input "False" at bounding box center [501, 171] width 7 height 6
radio input "true"
click at [410, 233] on div "29 A breach is defined as an impermissible disclosure of PHI that compromises t…" at bounding box center [277, 235] width 299 height 29
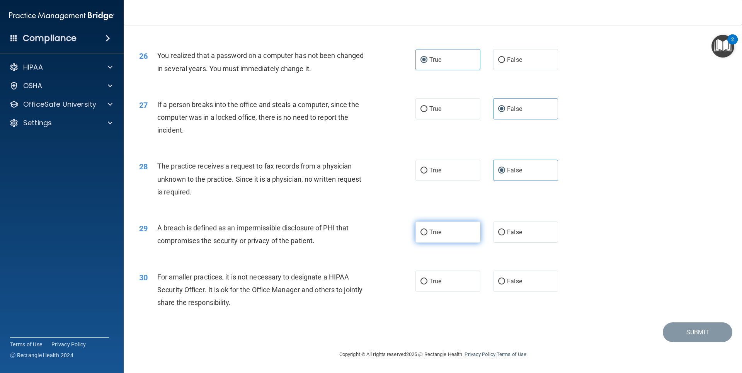
click at [420, 230] on input "True" at bounding box center [423, 233] width 7 height 6
radio input "true"
click at [508, 282] on span "False" at bounding box center [514, 280] width 15 height 7
click at [505, 282] on input "False" at bounding box center [501, 282] width 7 height 6
radio input "true"
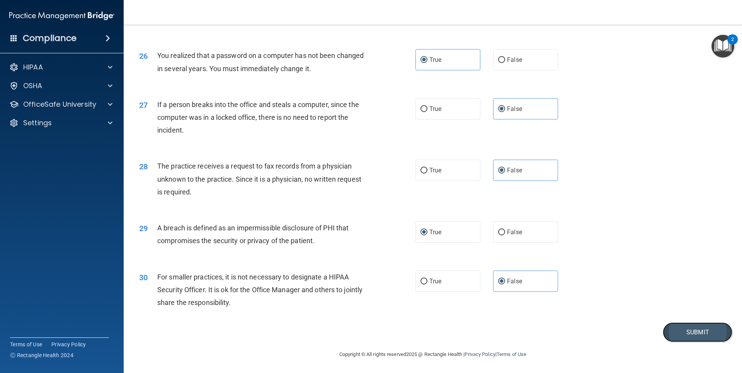
click at [671, 325] on button "Submit" at bounding box center [698, 332] width 70 height 20
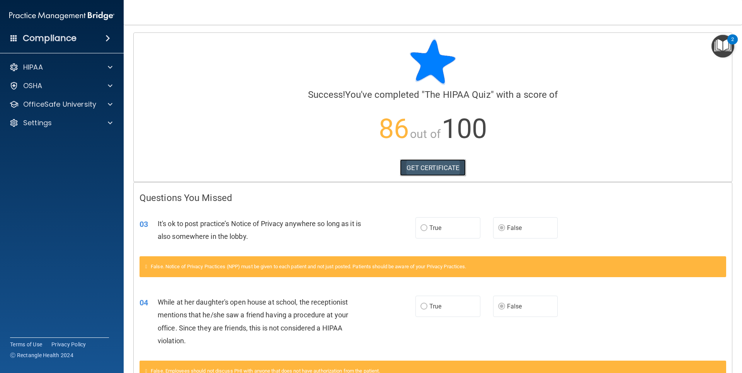
click at [426, 165] on link "GET CERTIFICATE" at bounding box center [433, 167] width 66 height 17
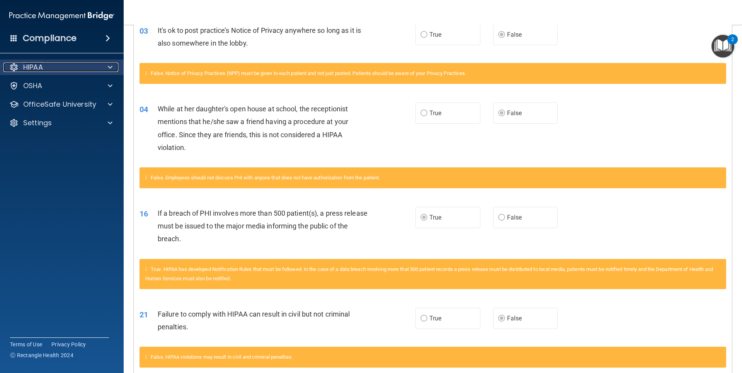
click at [70, 64] on div "HIPAA" at bounding box center [51, 67] width 96 height 9
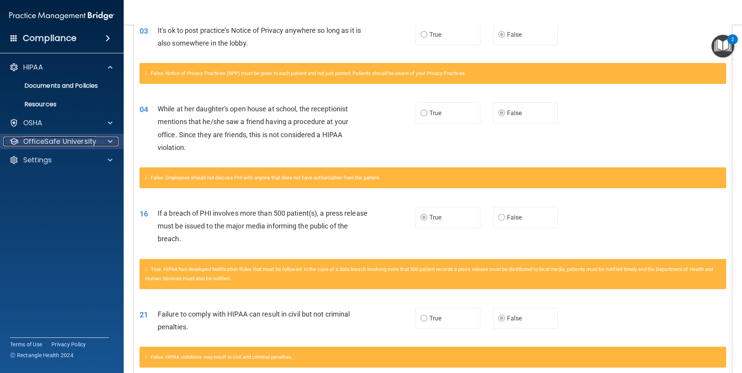
click at [54, 141] on p "OfficeSafe University" at bounding box center [59, 141] width 73 height 9
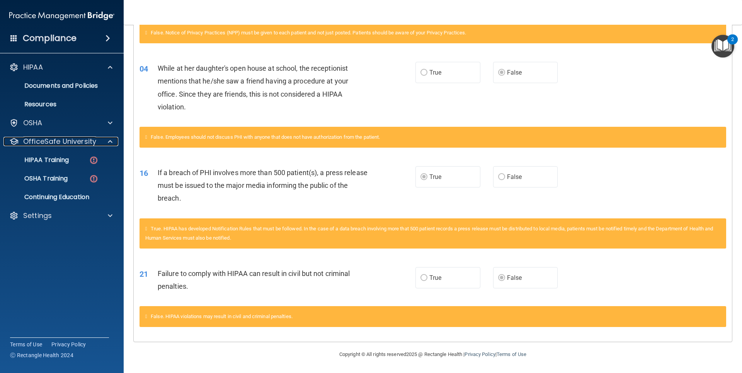
scroll to position [0, 0]
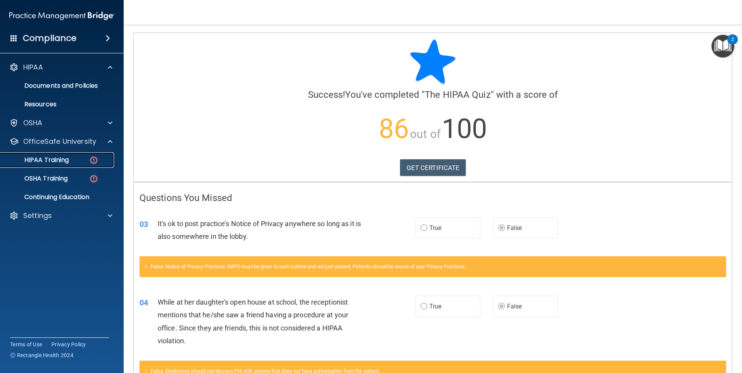
click at [95, 160] on img at bounding box center [94, 160] width 10 height 10
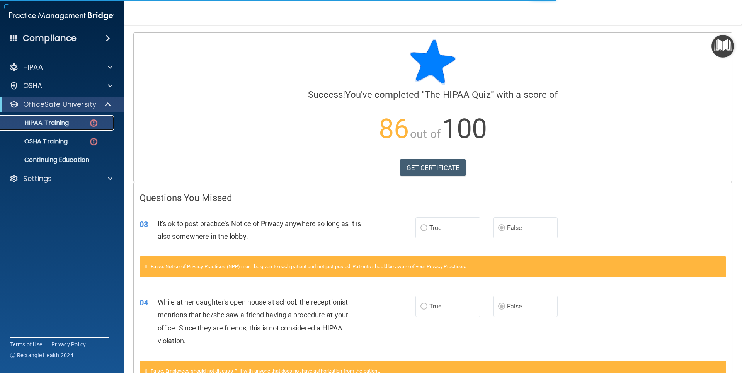
click at [61, 125] on p "HIPAA Training" at bounding box center [37, 123] width 64 height 8
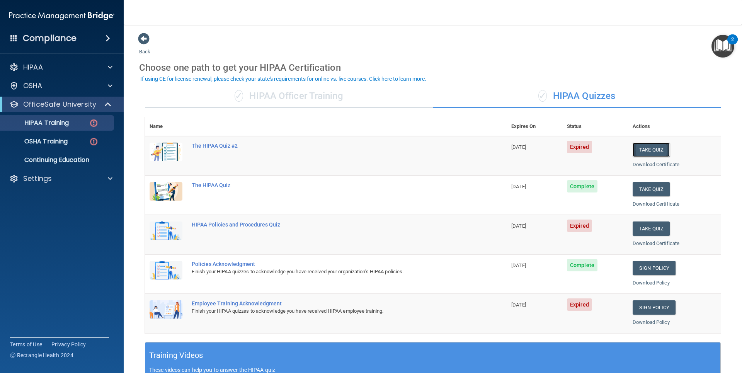
click at [644, 146] on button "Take Quiz" at bounding box center [651, 150] width 37 height 14
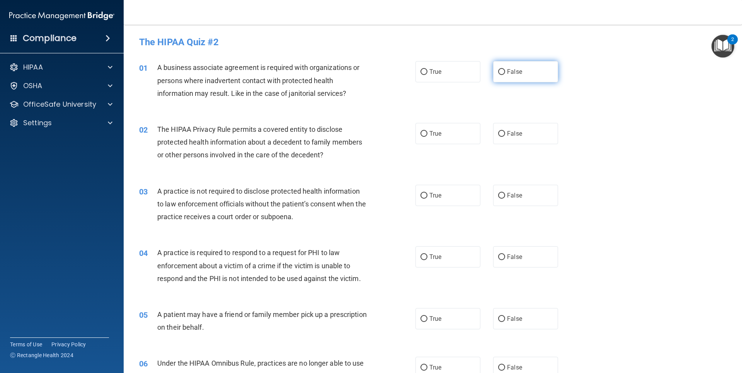
click at [501, 70] on input "False" at bounding box center [501, 72] width 7 height 6
radio input "true"
click at [419, 130] on label "True" at bounding box center [447, 133] width 65 height 21
click at [420, 131] on input "True" at bounding box center [423, 134] width 7 height 6
radio input "true"
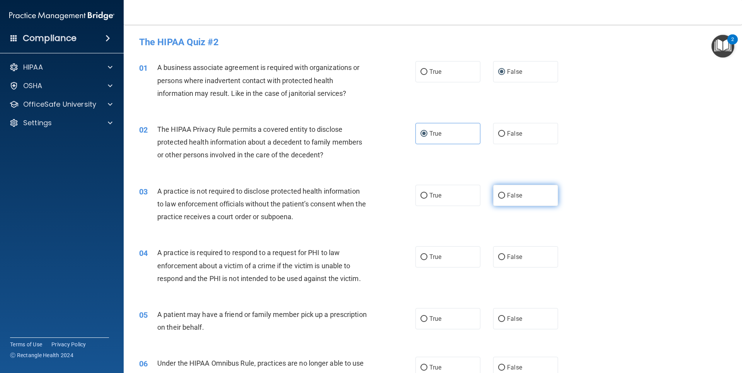
click at [503, 199] on label "False" at bounding box center [525, 195] width 65 height 21
click at [503, 199] on input "False" at bounding box center [501, 196] width 7 height 6
radio input "true"
click at [429, 255] on span "True" at bounding box center [435, 256] width 12 height 7
click at [427, 255] on input "True" at bounding box center [423, 257] width 7 height 6
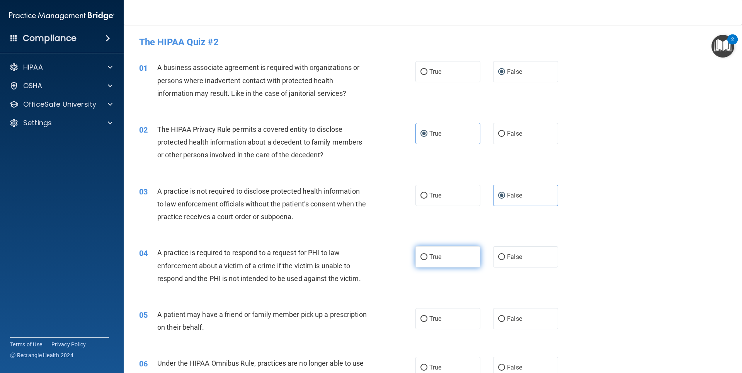
radio input "true"
click at [423, 314] on label "True" at bounding box center [447, 318] width 65 height 21
click at [423, 316] on input "True" at bounding box center [423, 319] width 7 height 6
radio input "true"
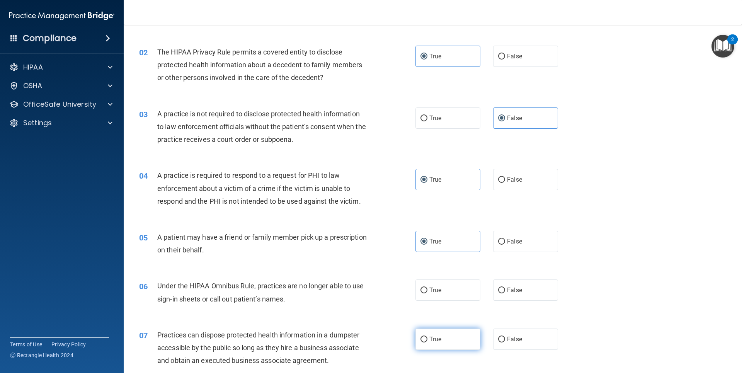
scroll to position [116, 0]
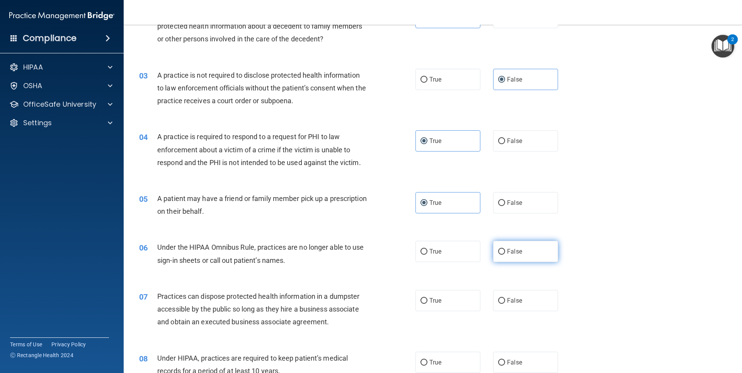
click at [498, 250] on input "False" at bounding box center [501, 252] width 7 height 6
radio input "true"
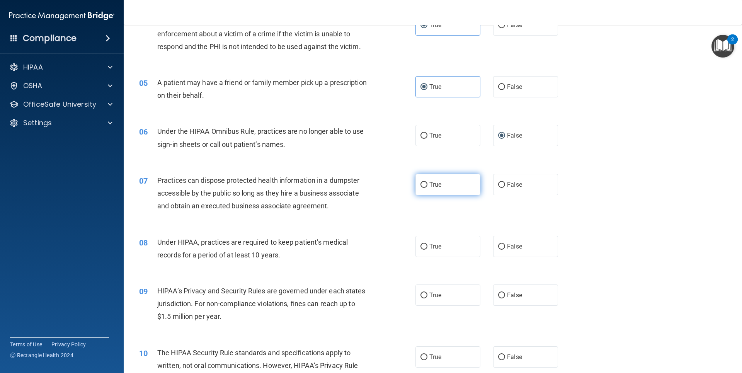
click at [420, 182] on input "True" at bounding box center [423, 185] width 7 height 6
radio input "true"
drag, startPoint x: 497, startPoint y: 246, endPoint x: 503, endPoint y: 271, distance: 25.5
click at [498, 247] on input "False" at bounding box center [501, 247] width 7 height 6
radio input "true"
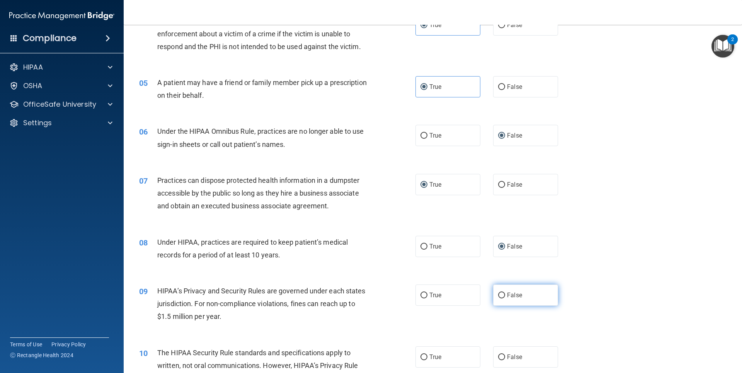
click at [498, 293] on input "False" at bounding box center [501, 295] width 7 height 6
radio input "true"
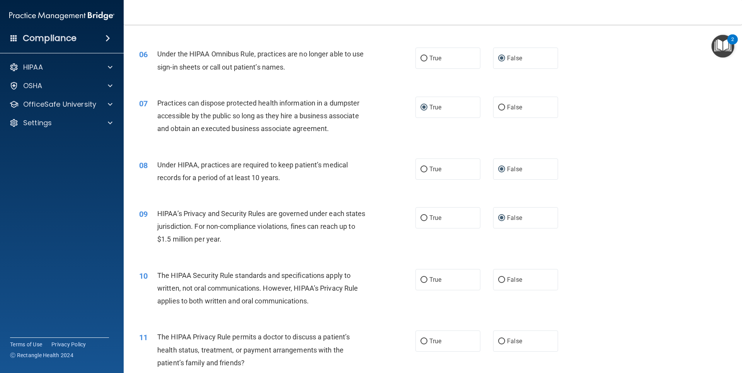
scroll to position [348, 0]
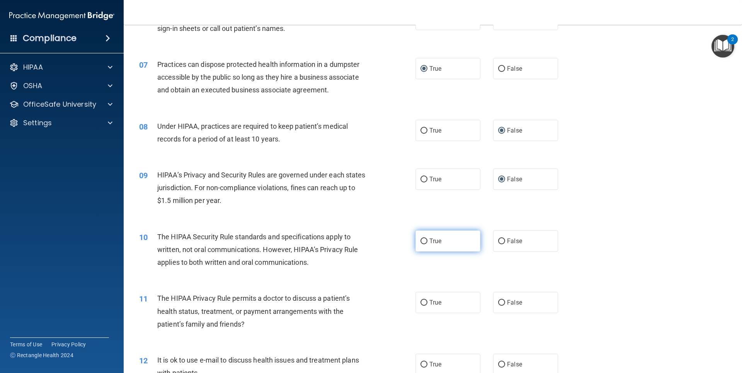
click at [420, 247] on label "True" at bounding box center [447, 240] width 65 height 21
click at [420, 244] on input "True" at bounding box center [423, 241] width 7 height 6
radio input "true"
click at [507, 303] on span "False" at bounding box center [514, 302] width 15 height 7
click at [505, 303] on input "False" at bounding box center [501, 303] width 7 height 6
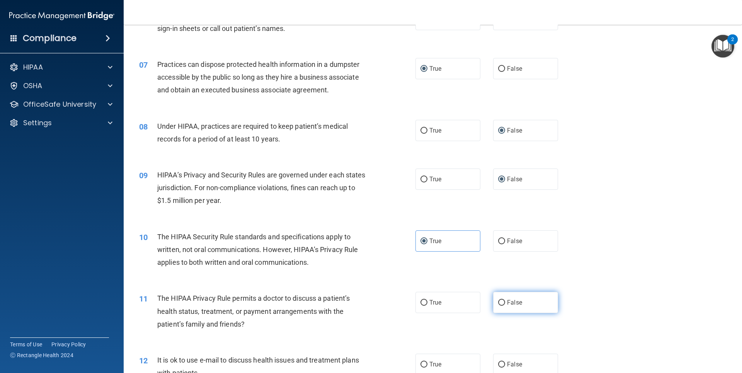
radio input "true"
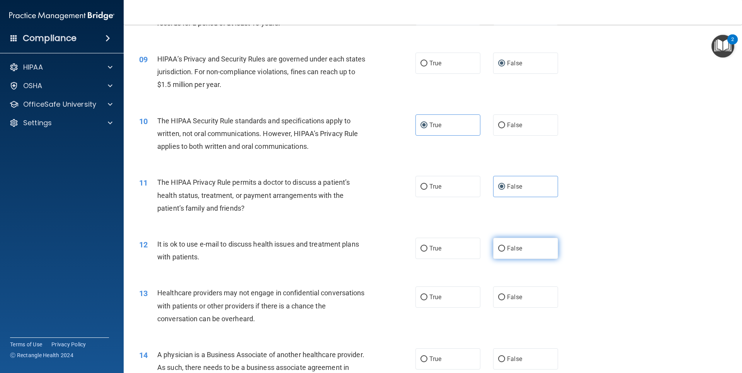
click at [498, 251] on input "False" at bounding box center [501, 249] width 7 height 6
radio input "true"
click at [425, 298] on label "True" at bounding box center [447, 296] width 65 height 21
click at [425, 298] on input "True" at bounding box center [423, 297] width 7 height 6
radio input "true"
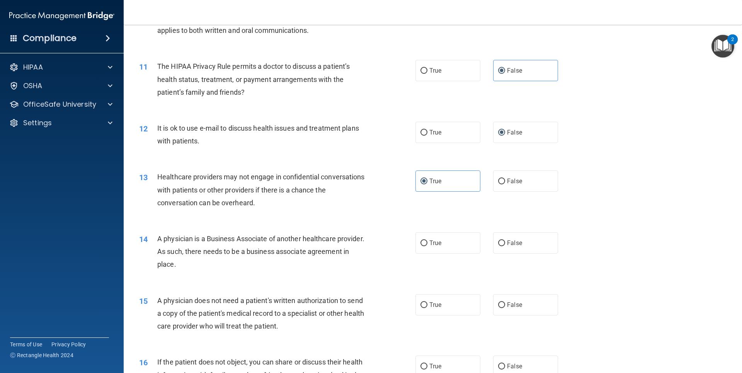
scroll to position [618, 0]
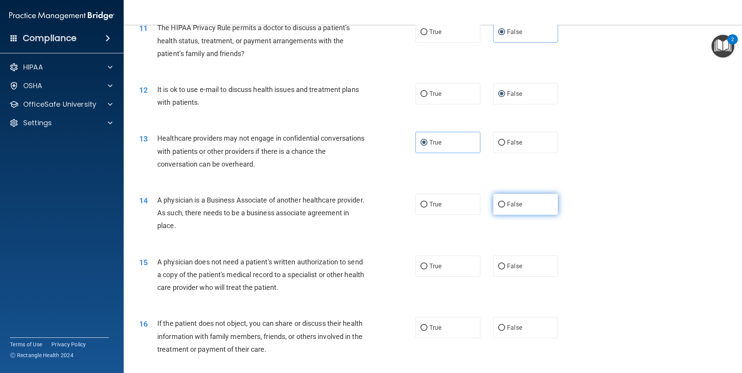
click at [499, 205] on input "False" at bounding box center [501, 205] width 7 height 6
radio input "true"
click at [500, 267] on input "False" at bounding box center [501, 267] width 7 height 6
radio input "true"
click at [430, 326] on span "True" at bounding box center [435, 327] width 12 height 7
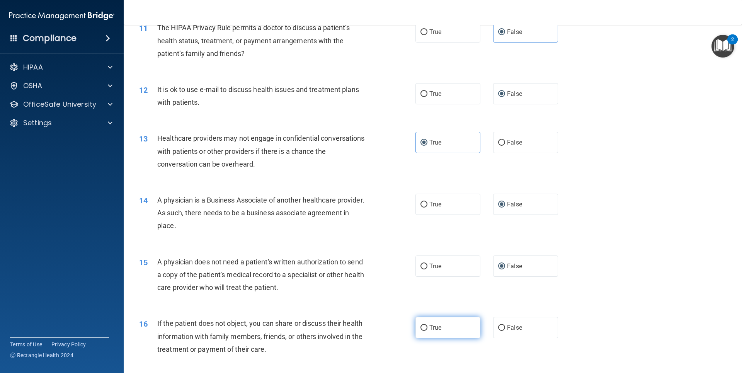
click at [427, 326] on input "True" at bounding box center [423, 328] width 7 height 6
radio input "true"
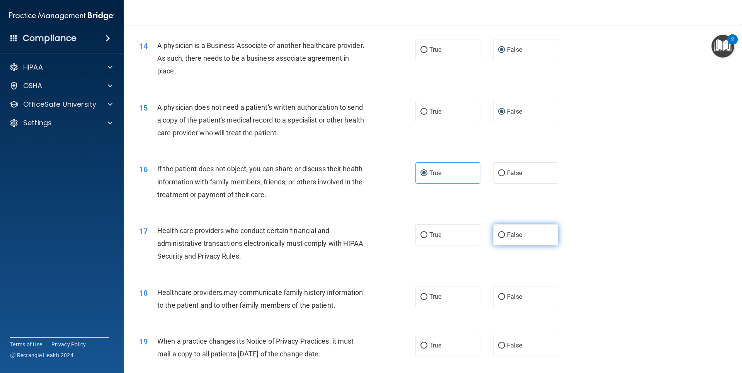
click at [507, 233] on span "False" at bounding box center [514, 234] width 15 height 7
click at [503, 233] on input "False" at bounding box center [501, 235] width 7 height 6
radio input "true"
drag, startPoint x: 505, startPoint y: 296, endPoint x: 453, endPoint y: 321, distance: 57.9
click at [507, 296] on span "False" at bounding box center [514, 296] width 15 height 7
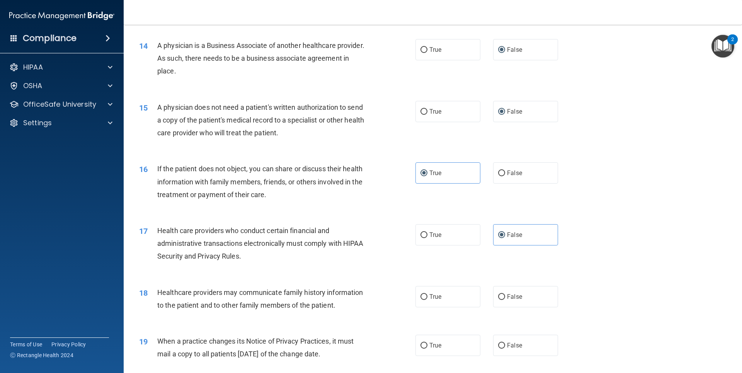
click at [505, 296] on input "False" at bounding box center [501, 297] width 7 height 6
radio input "true"
click at [430, 340] on label "True" at bounding box center [447, 345] width 65 height 21
click at [427, 343] on input "True" at bounding box center [423, 346] width 7 height 6
radio input "true"
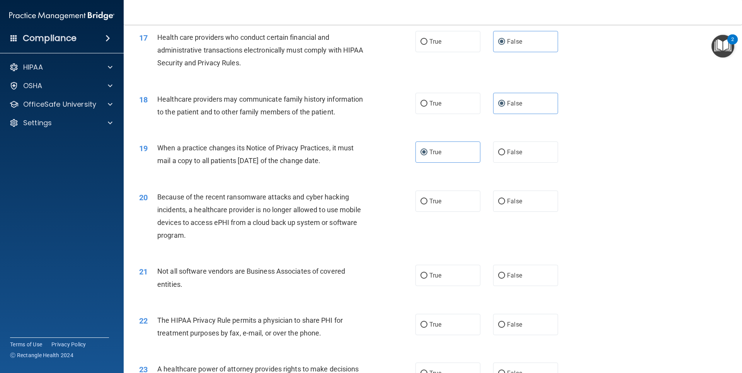
scroll to position [1005, 0]
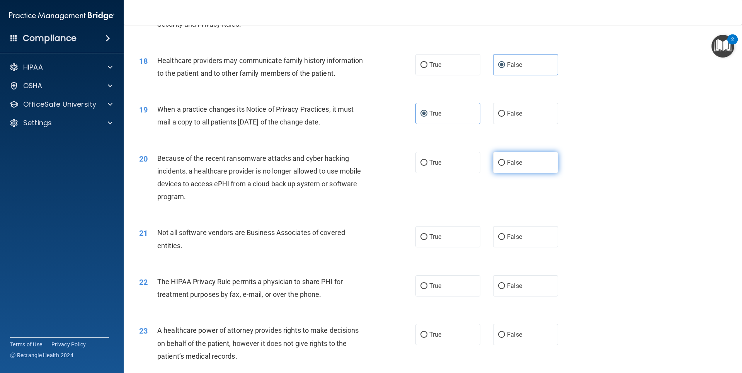
click at [502, 162] on label "False" at bounding box center [525, 162] width 65 height 21
click at [502, 162] on input "False" at bounding box center [501, 163] width 7 height 6
radio input "true"
click at [428, 241] on label "True" at bounding box center [447, 236] width 65 height 21
click at [427, 240] on input "True" at bounding box center [423, 237] width 7 height 6
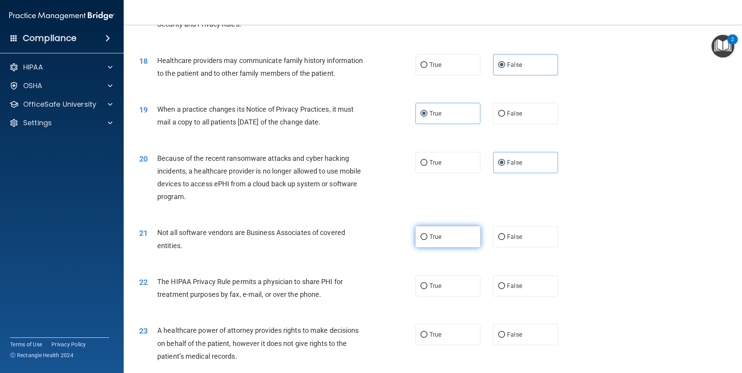
radio input "true"
click at [509, 284] on span "False" at bounding box center [514, 285] width 15 height 7
click at [505, 284] on input "False" at bounding box center [501, 286] width 7 height 6
radio input "true"
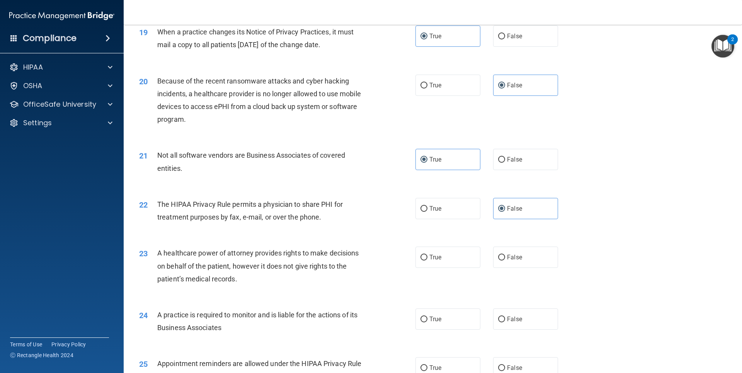
scroll to position [1121, 0]
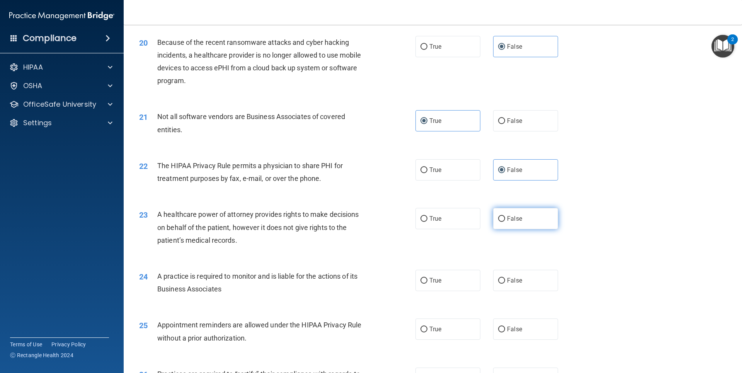
click at [508, 216] on span "False" at bounding box center [514, 218] width 15 height 7
click at [505, 216] on input "False" at bounding box center [501, 219] width 7 height 6
radio input "true"
click at [571, 270] on ng-form "24 A practice is required to monitor and is liable for the actions of its Busin…" at bounding box center [571, 270] width 0 height 0
click at [420, 278] on input "True" at bounding box center [423, 281] width 7 height 6
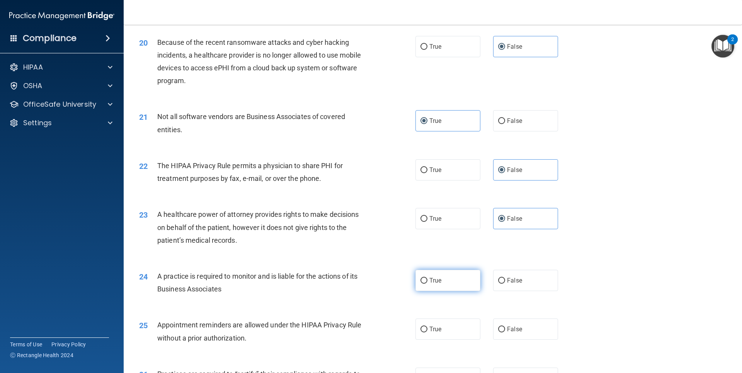
radio input "true"
click at [425, 328] on label "True" at bounding box center [447, 328] width 65 height 21
click at [425, 328] on input "True" at bounding box center [423, 330] width 7 height 6
radio input "true"
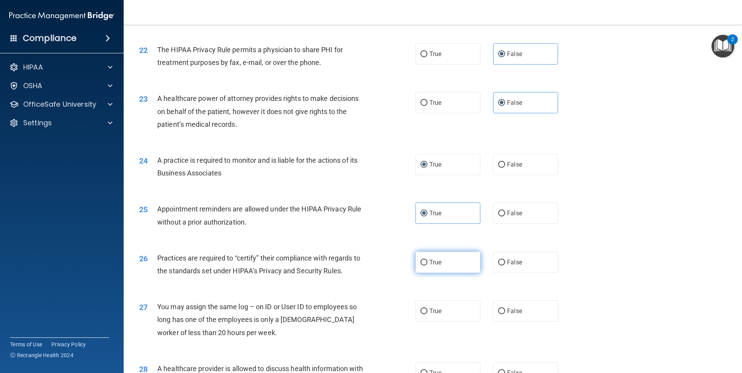
click at [422, 260] on input "True" at bounding box center [423, 263] width 7 height 6
radio input "true"
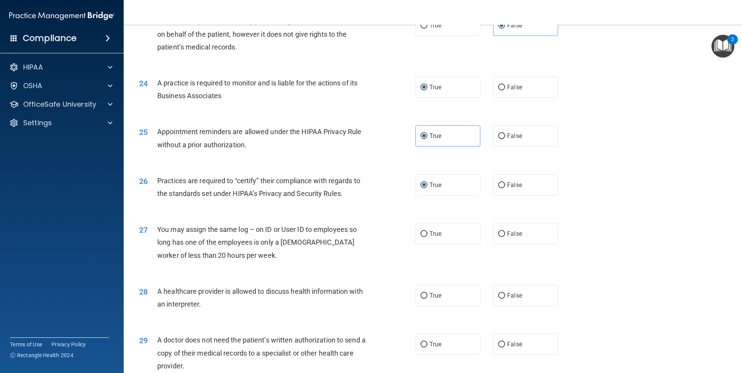
scroll to position [1426, 0]
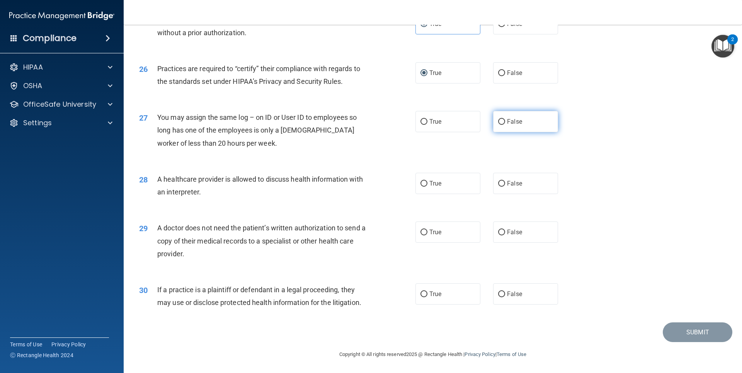
click at [495, 118] on label "False" at bounding box center [525, 121] width 65 height 21
click at [498, 119] on input "False" at bounding box center [501, 122] width 7 height 6
radio input "true"
click at [498, 184] on input "False" at bounding box center [501, 184] width 7 height 6
radio input "true"
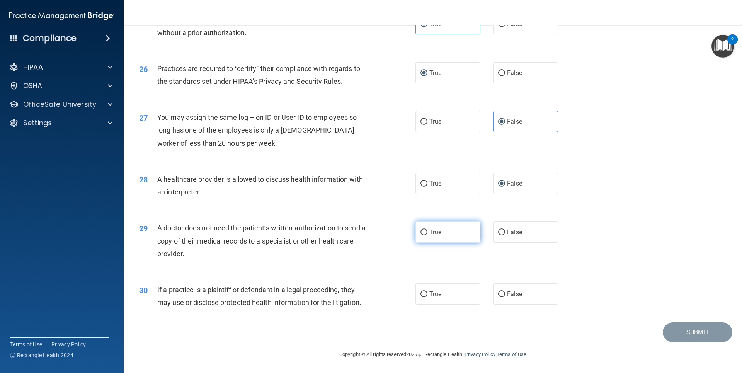
drag, startPoint x: 419, startPoint y: 235, endPoint x: 457, endPoint y: 262, distance: 46.0
click at [420, 235] on input "True" at bounding box center [423, 233] width 7 height 6
radio input "true"
drag, startPoint x: 495, startPoint y: 294, endPoint x: 628, endPoint y: 342, distance: 141.3
click at [498, 294] on input "False" at bounding box center [501, 294] width 7 height 6
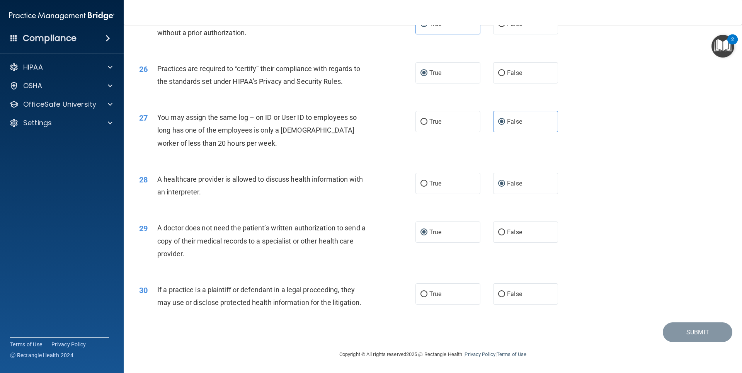
radio input "true"
click at [690, 330] on button "Submit" at bounding box center [698, 332] width 70 height 20
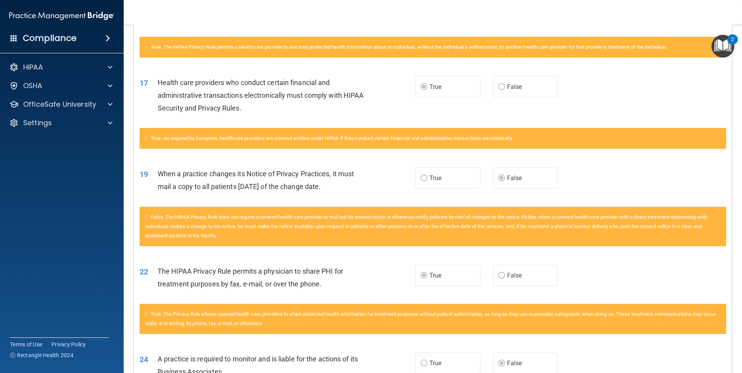
scroll to position [584, 0]
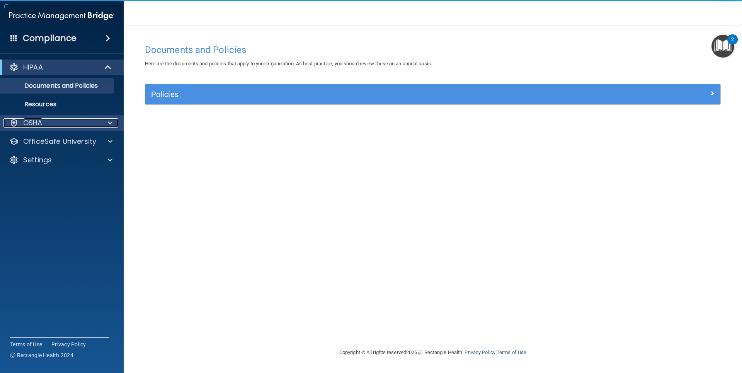
click at [44, 124] on div "OSHA" at bounding box center [51, 122] width 96 height 9
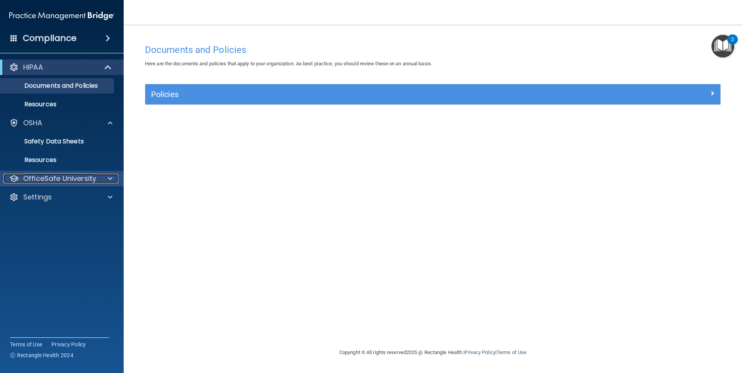
click at [47, 179] on p "OfficeSafe University" at bounding box center [59, 178] width 73 height 9
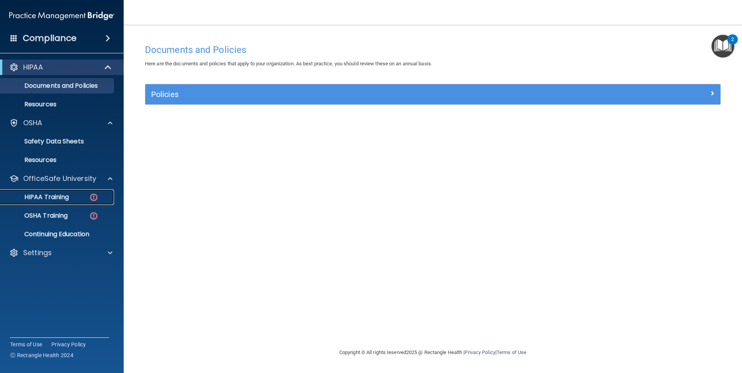
click at [49, 196] on p "HIPAA Training" at bounding box center [37, 197] width 64 height 8
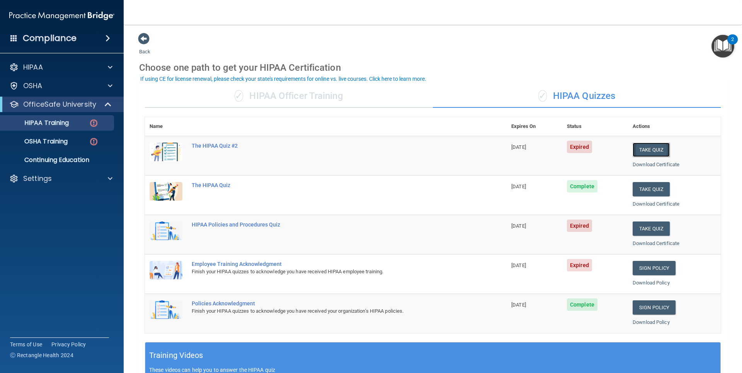
click at [644, 148] on button "Take Quiz" at bounding box center [651, 150] width 37 height 14
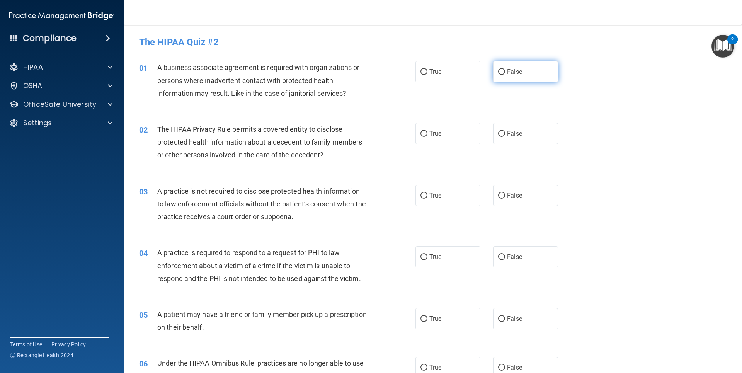
click at [507, 72] on span "False" at bounding box center [514, 71] width 15 height 7
click at [503, 72] on input "False" at bounding box center [501, 72] width 7 height 6
radio input "true"
click at [425, 133] on label "True" at bounding box center [447, 133] width 65 height 21
click at [425, 133] on input "True" at bounding box center [423, 134] width 7 height 6
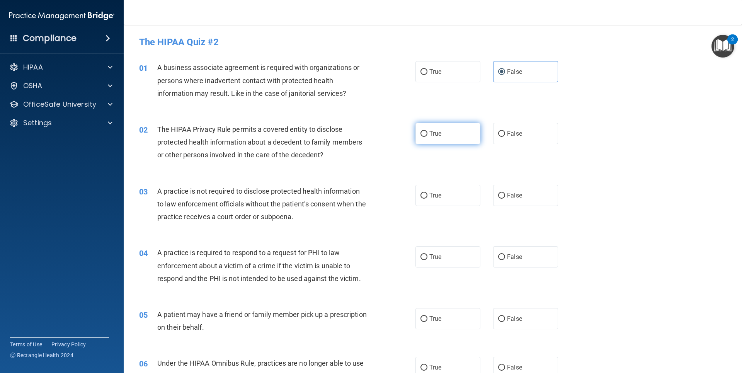
radio input "true"
click at [498, 196] on input "False" at bounding box center [501, 196] width 7 height 6
radio input "true"
click at [420, 259] on input "True" at bounding box center [423, 257] width 7 height 6
radio input "true"
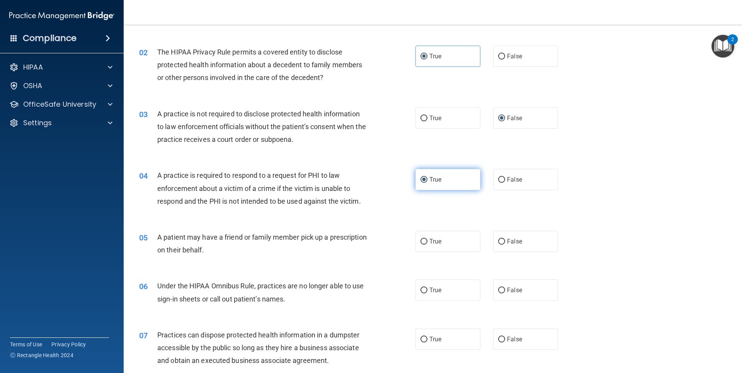
scroll to position [116, 0]
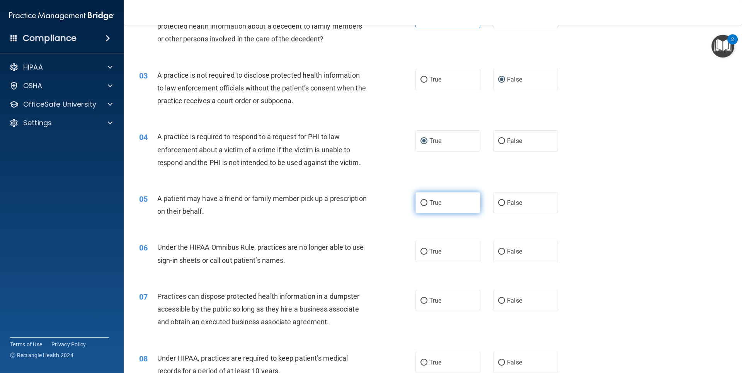
click at [423, 205] on input "True" at bounding box center [423, 203] width 7 height 6
radio input "true"
click at [500, 254] on input "False" at bounding box center [501, 252] width 7 height 6
radio input "true"
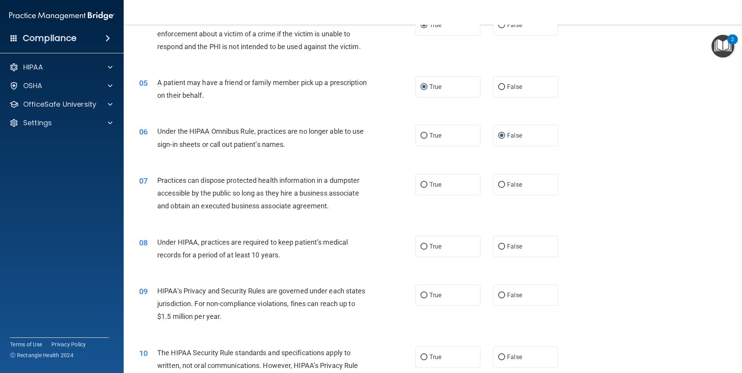
scroll to position [270, 0]
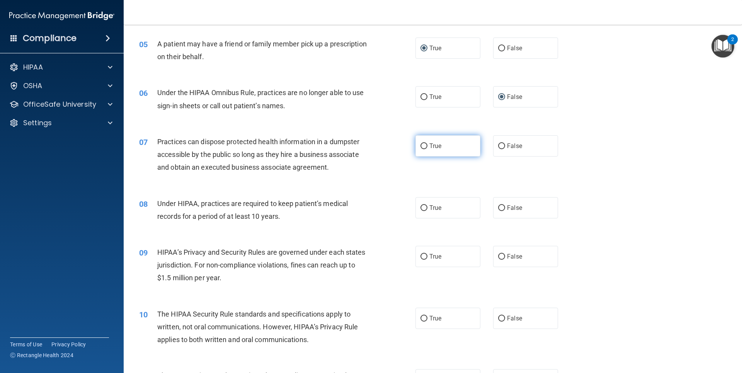
click at [422, 145] on input "True" at bounding box center [423, 146] width 7 height 6
radio input "true"
click at [500, 211] on label "False" at bounding box center [525, 207] width 65 height 21
click at [500, 211] on input "False" at bounding box center [501, 208] width 7 height 6
radio input "true"
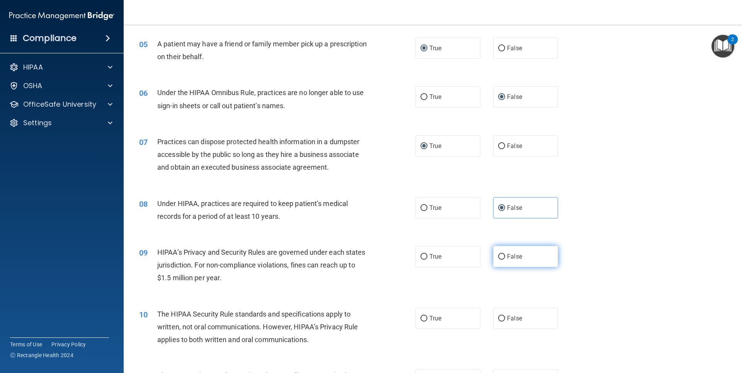
click at [500, 257] on input "False" at bounding box center [501, 257] width 7 height 6
radio input "true"
click at [423, 254] on input "True" at bounding box center [423, 257] width 7 height 6
radio input "true"
radio input "false"
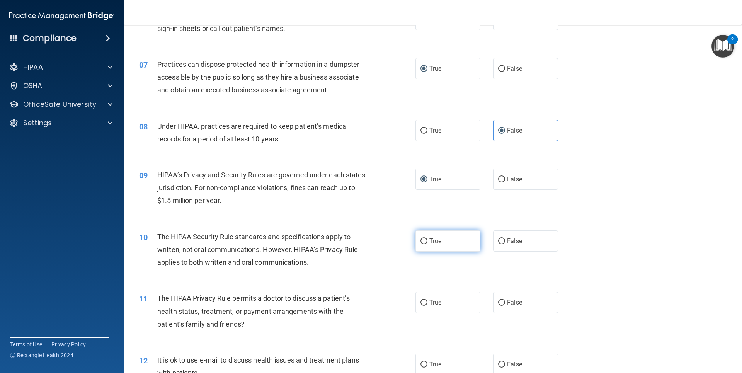
scroll to position [386, 0]
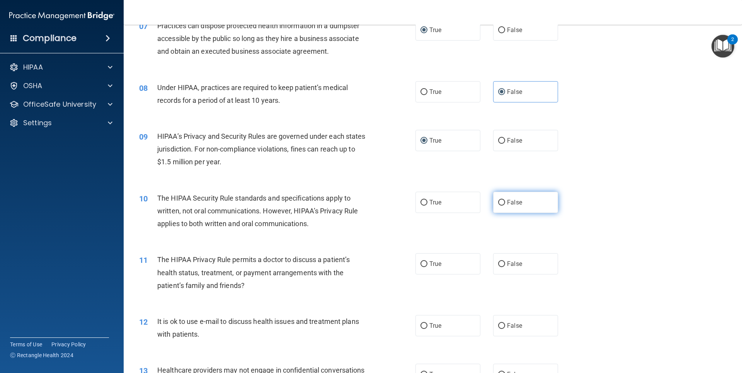
click at [503, 206] on label "False" at bounding box center [525, 202] width 65 height 21
click at [503, 206] on input "False" at bounding box center [501, 203] width 7 height 6
radio input "true"
click at [502, 142] on label "False" at bounding box center [525, 140] width 65 height 21
click at [502, 142] on input "False" at bounding box center [501, 141] width 7 height 6
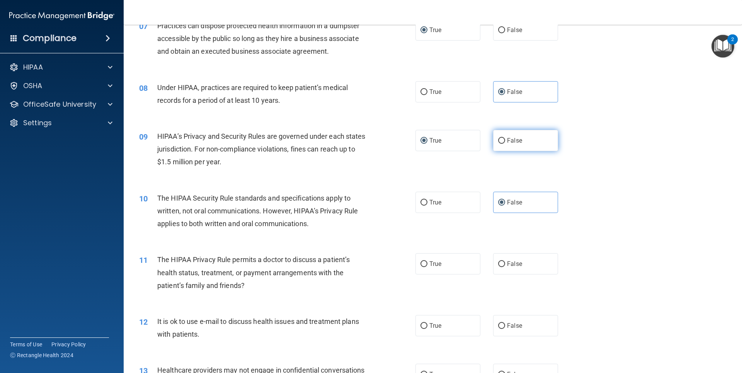
radio input "true"
radio input "false"
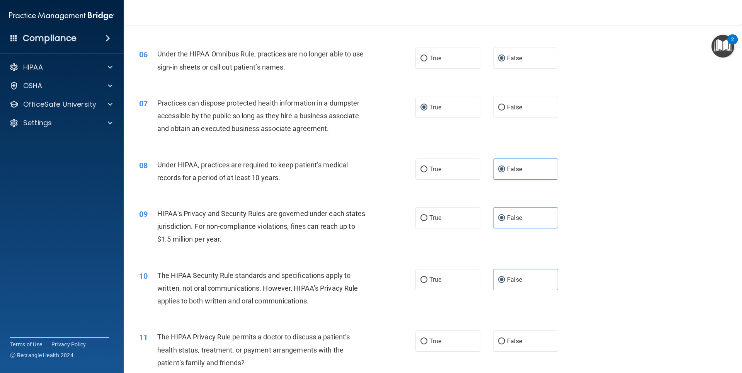
scroll to position [348, 0]
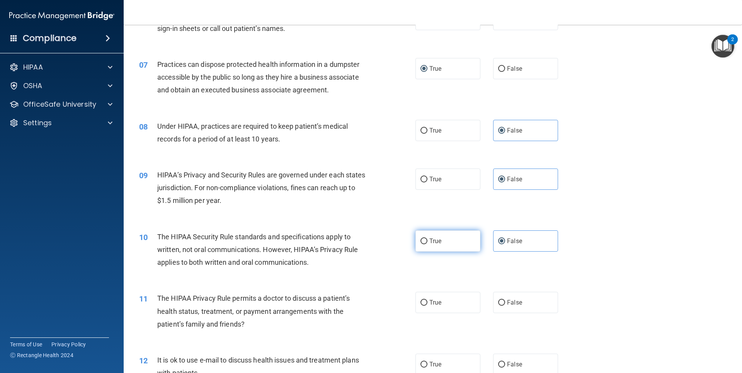
click at [430, 242] on span "True" at bounding box center [435, 240] width 12 height 7
click at [427, 242] on input "True" at bounding box center [423, 241] width 7 height 6
radio input "true"
radio input "false"
click at [500, 302] on input "False" at bounding box center [501, 303] width 7 height 6
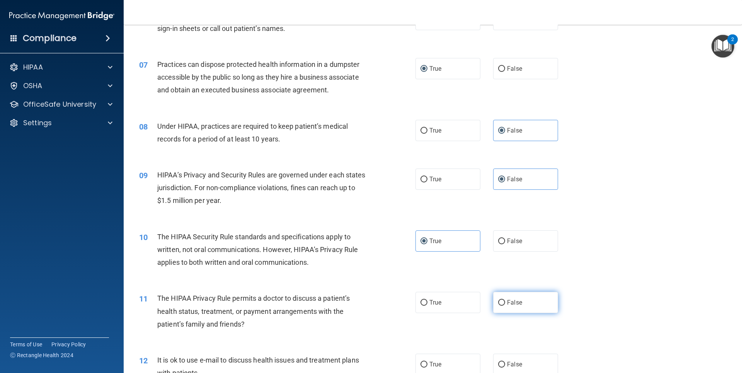
radio input "true"
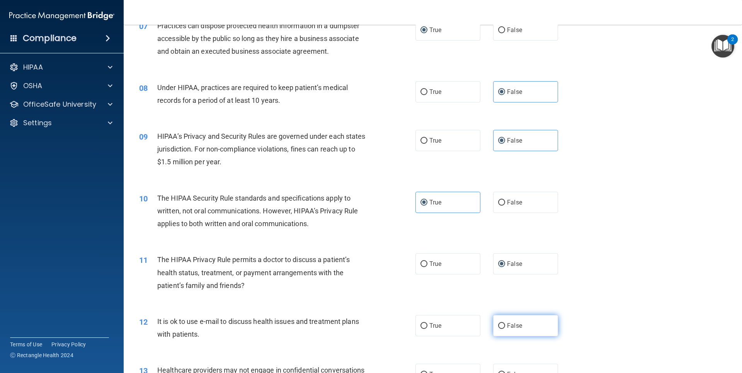
scroll to position [425, 0]
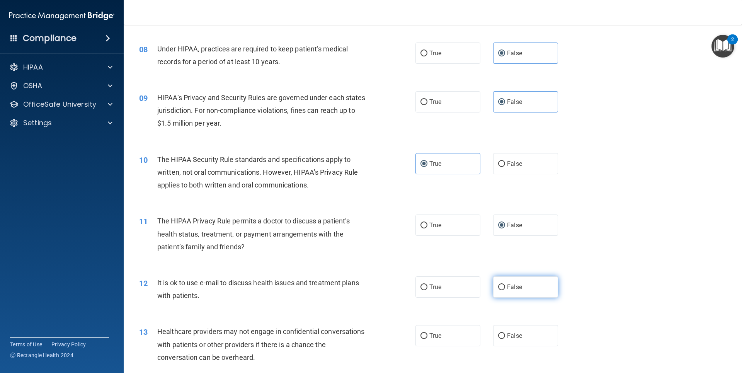
click at [499, 287] on input "False" at bounding box center [501, 287] width 7 height 6
radio input "true"
click at [420, 333] on input "True" at bounding box center [423, 336] width 7 height 6
radio input "true"
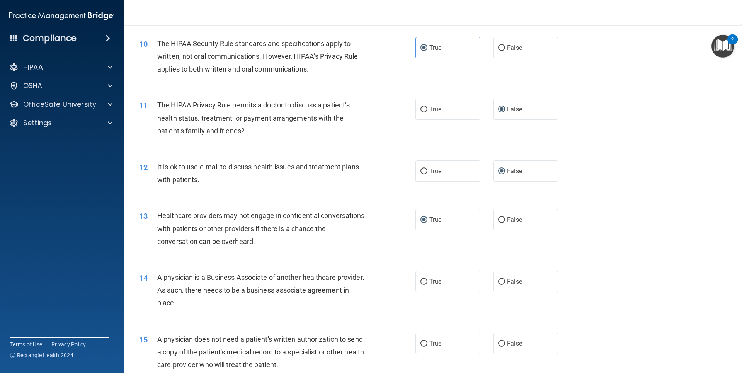
scroll to position [580, 0]
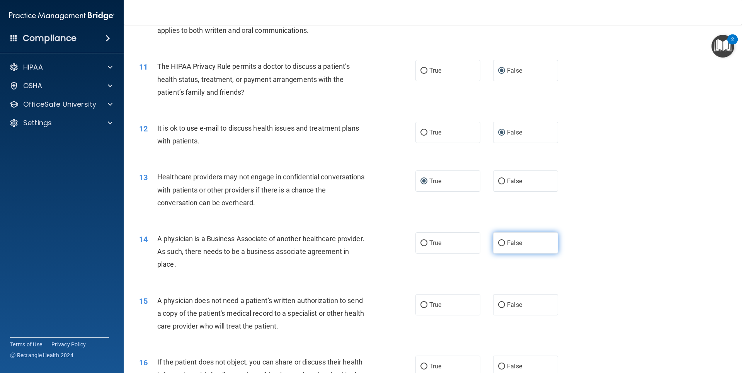
click at [498, 240] on input "False" at bounding box center [501, 243] width 7 height 6
radio input "true"
click at [498, 303] on input "False" at bounding box center [501, 305] width 7 height 6
radio input "true"
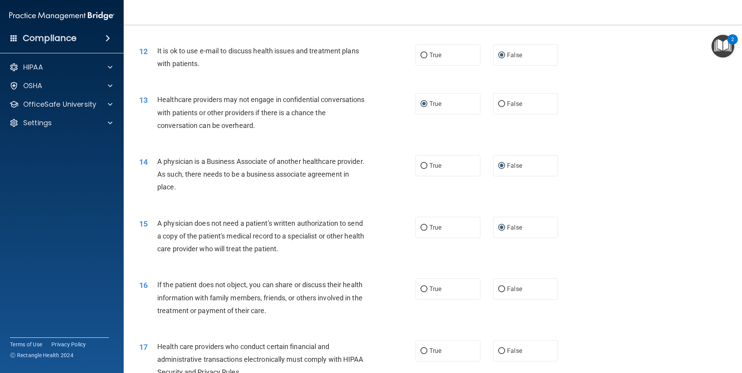
scroll to position [696, 0]
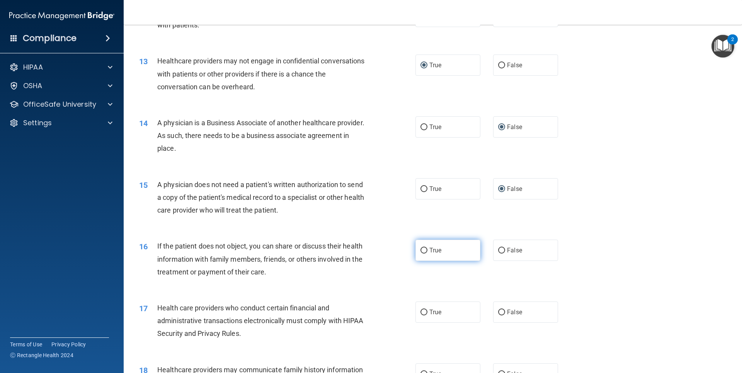
click at [426, 248] on label "True" at bounding box center [447, 250] width 65 height 21
click at [426, 248] on input "True" at bounding box center [423, 251] width 7 height 6
radio input "true"
click at [498, 314] on input "False" at bounding box center [501, 313] width 7 height 6
radio input "true"
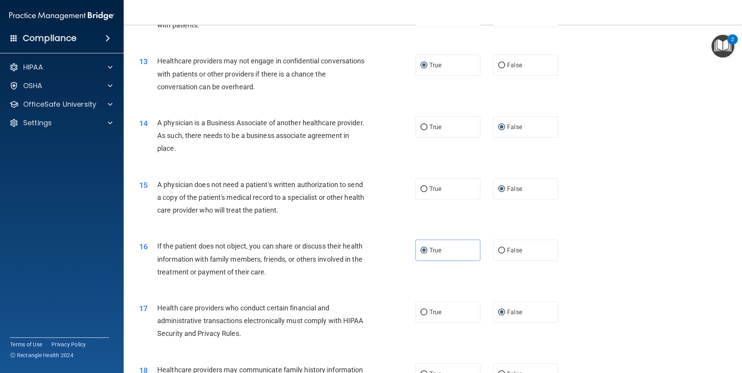
scroll to position [811, 0]
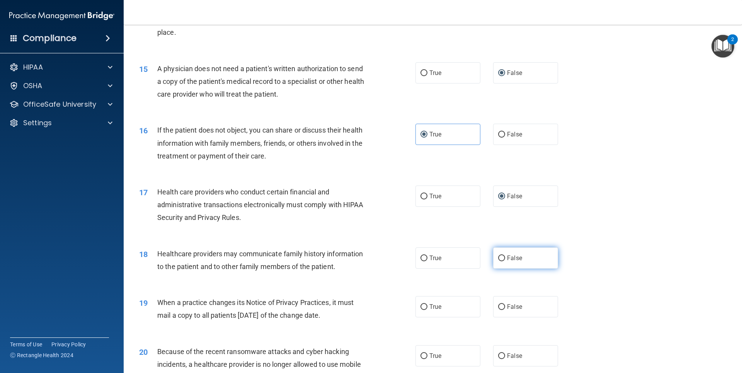
click at [500, 259] on input "False" at bounding box center [501, 258] width 7 height 6
radio input "true"
click at [420, 308] on input "True" at bounding box center [423, 307] width 7 height 6
radio input "true"
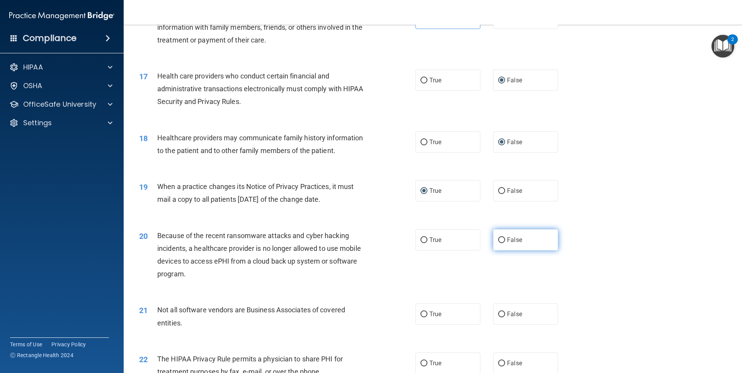
click at [499, 243] on label "False" at bounding box center [525, 239] width 65 height 21
click at [499, 243] on input "False" at bounding box center [501, 240] width 7 height 6
radio input "true"
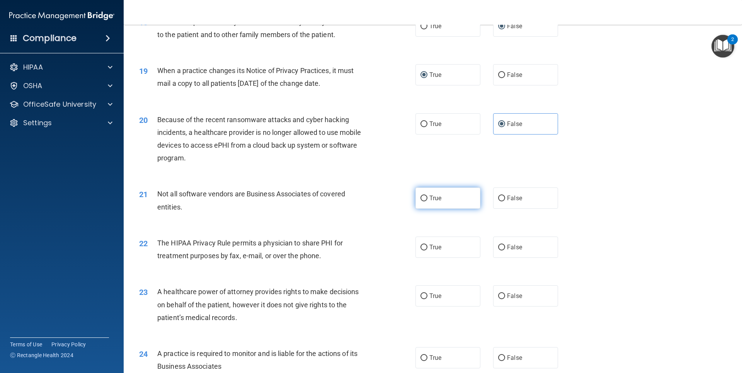
click at [417, 197] on label "True" at bounding box center [447, 197] width 65 height 21
click at [420, 197] on input "True" at bounding box center [423, 199] width 7 height 6
radio input "true"
click at [500, 249] on input "False" at bounding box center [501, 248] width 7 height 6
radio input "true"
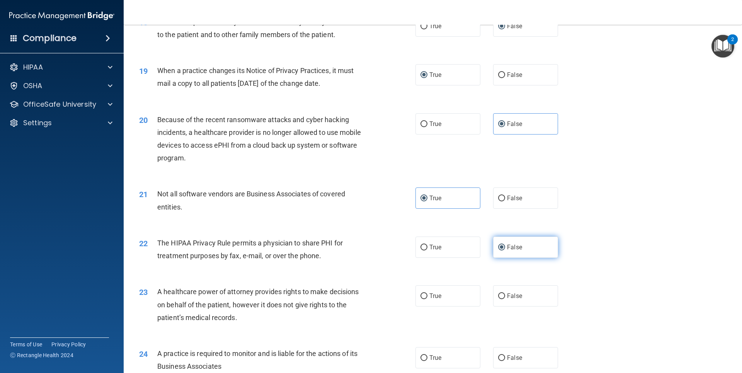
scroll to position [1159, 0]
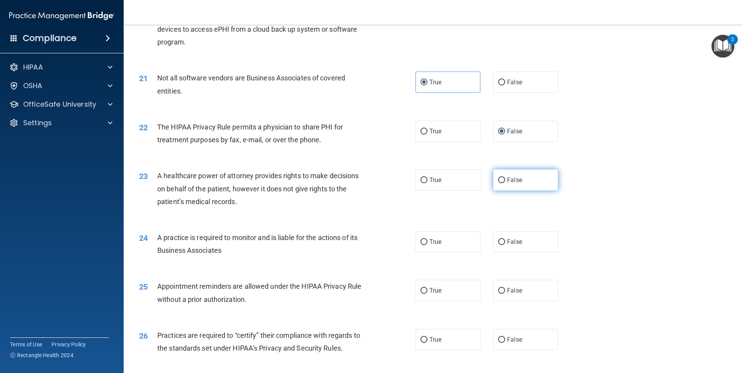
click at [498, 180] on input "False" at bounding box center [501, 180] width 7 height 6
radio input "true"
click at [420, 241] on input "True" at bounding box center [423, 242] width 7 height 6
radio input "true"
click at [420, 290] on input "True" at bounding box center [423, 291] width 7 height 6
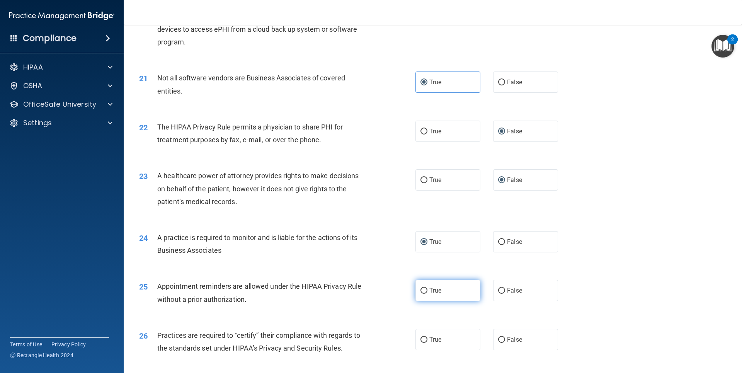
radio input "true"
click at [424, 337] on input "True" at bounding box center [423, 340] width 7 height 6
radio input "true"
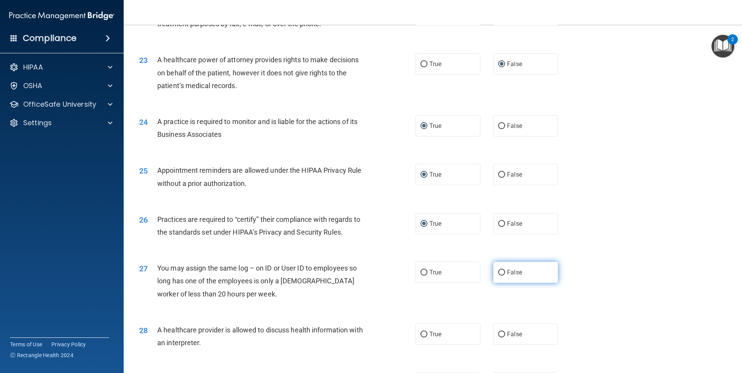
click at [498, 273] on input "False" at bounding box center [501, 273] width 7 height 6
radio input "true"
click at [498, 335] on input "False" at bounding box center [501, 335] width 7 height 6
radio input "true"
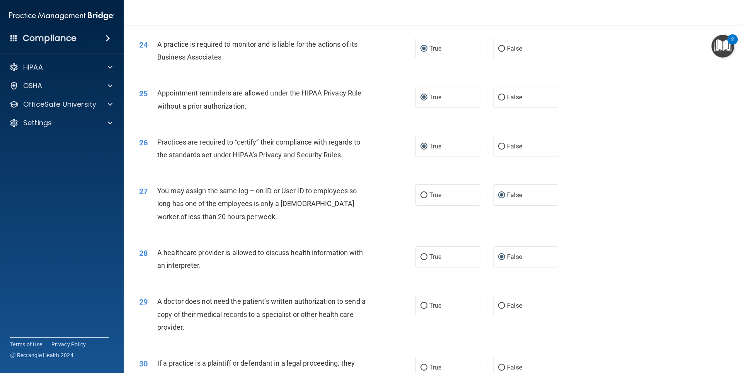
scroll to position [1426, 0]
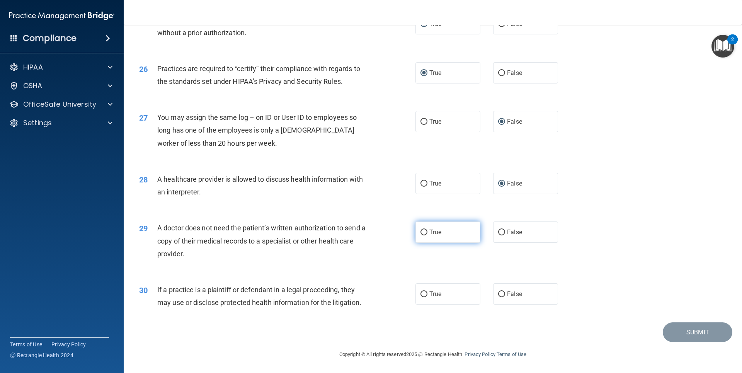
click at [422, 233] on input "True" at bounding box center [423, 233] width 7 height 6
radio input "true"
click at [498, 295] on input "False" at bounding box center [501, 294] width 7 height 6
radio input "true"
click at [694, 331] on button "Submit" at bounding box center [698, 332] width 70 height 20
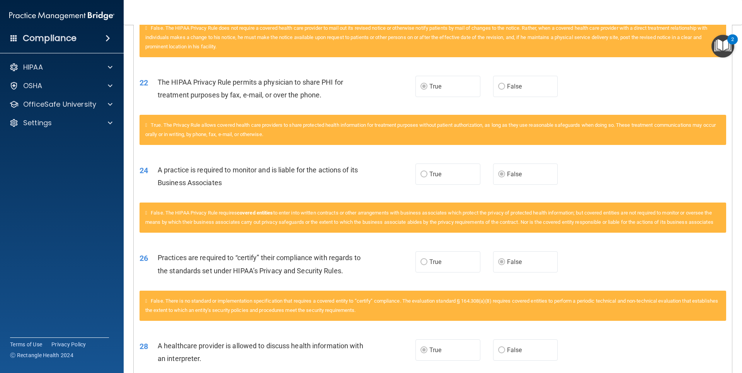
scroll to position [1009, 0]
